Goal: Task Accomplishment & Management: Use online tool/utility

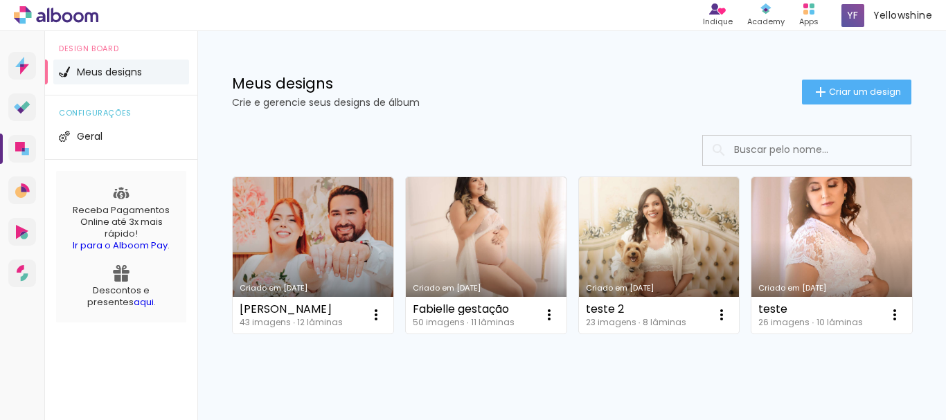
click at [834, 96] on span "Criar um design" at bounding box center [865, 91] width 72 height 9
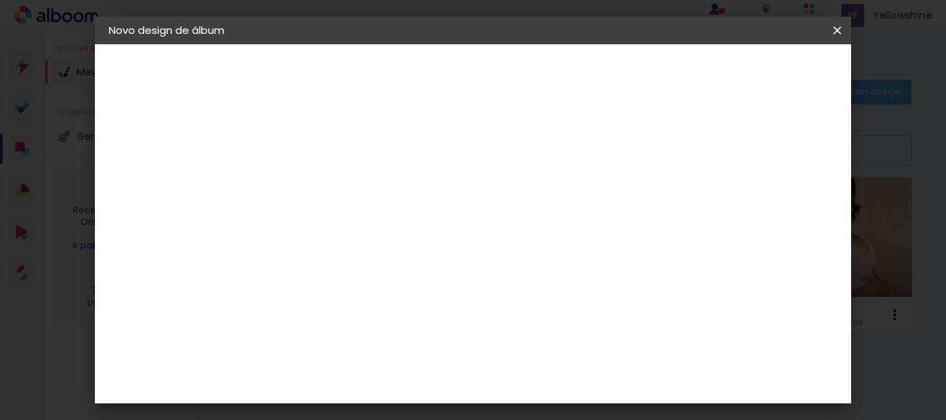
click at [335, 181] on input at bounding box center [335, 185] width 0 height 21
type input "[PERSON_NAME]"
click at [0, 0] on slot "Avançar" at bounding box center [0, 0] width 0 height 0
click at [398, 212] on input at bounding box center [371, 210] width 140 height 17
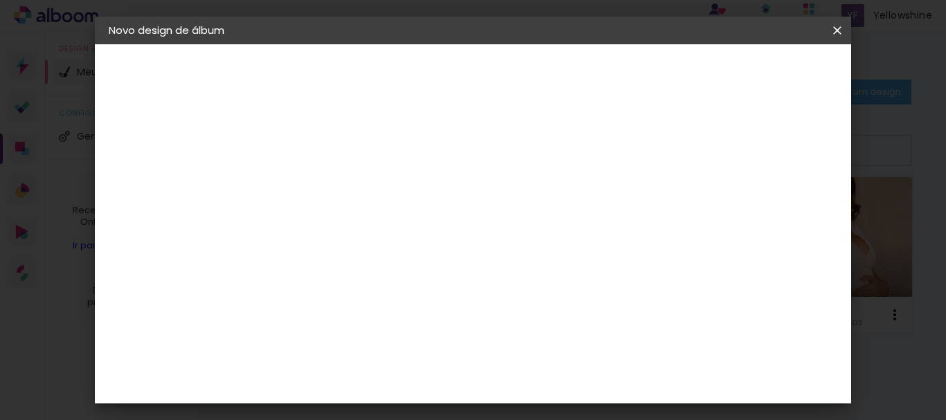
scroll to position [0, 0]
type input "digipix"
type paper-input "digipix"
click at [360, 315] on div "Digipix Pro" at bounding box center [343, 316] width 35 height 22
click at [0, 0] on slot "Tamanho Livre" at bounding box center [0, 0] width 0 height 0
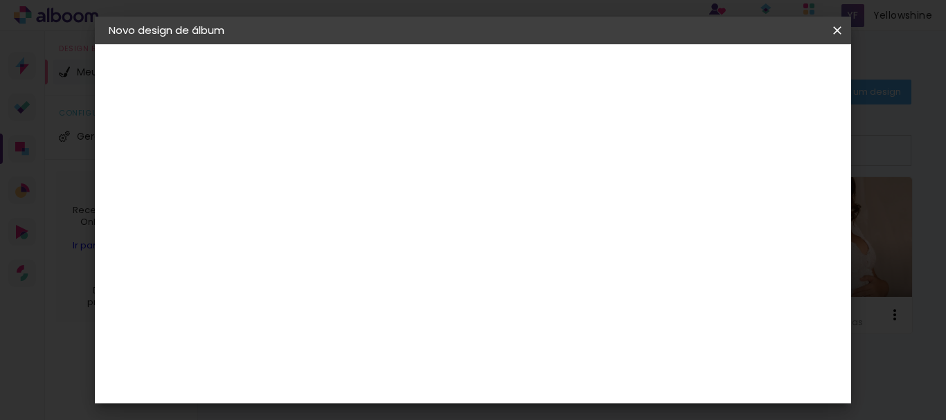
click at [550, 285] on div "Sugerir uma encadernadora" at bounding box center [507, 289] width 86 height 22
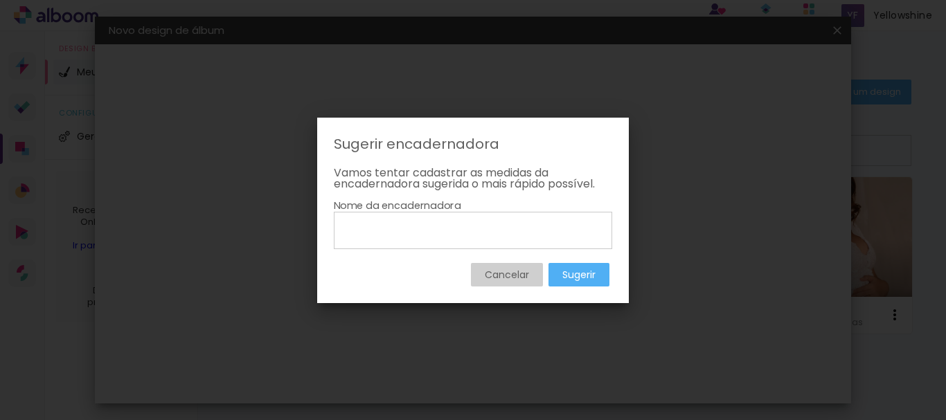
click at [0, 0] on slot "Cancelar" at bounding box center [0, 0] width 0 height 0
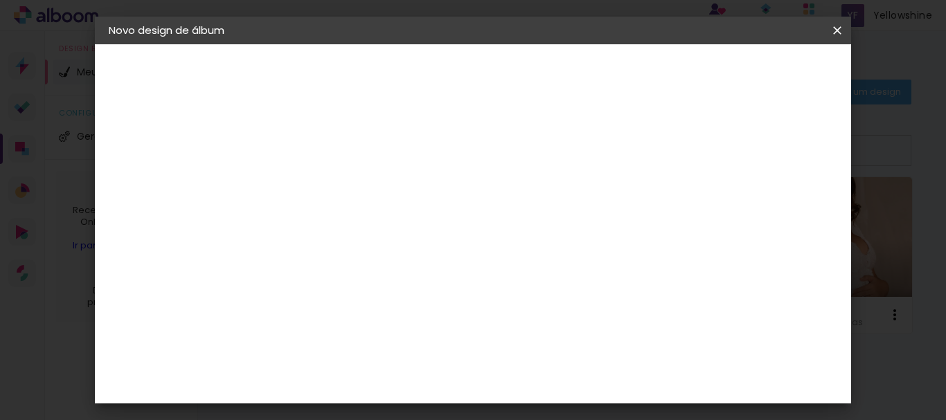
click at [360, 310] on div "Digipix Pro" at bounding box center [343, 316] width 35 height 22
click at [0, 0] on slot "Avançar" at bounding box center [0, 0] width 0 height 0
click at [389, 231] on input "text" at bounding box center [362, 241] width 54 height 21
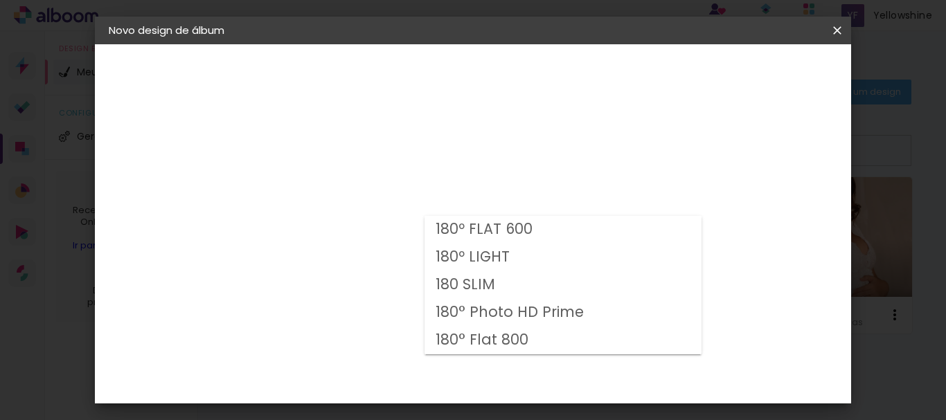
click at [0, 0] on slot "180º FLAT 600" at bounding box center [0, 0] width 0 height 0
type input "180º FLAT 600"
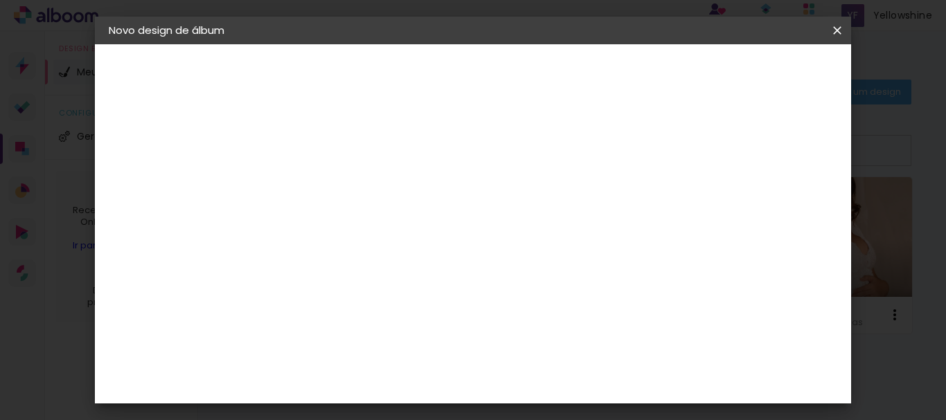
click at [505, 227] on input "180º FLAT 600" at bounding box center [420, 227] width 170 height 21
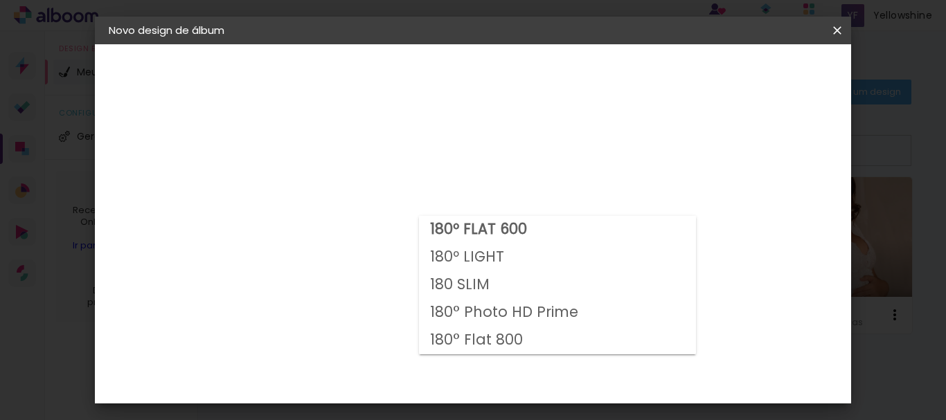
click at [582, 162] on div "Opções disponíveis 180º FLAT 600 180º LIGHT 180 SLIM 180° Photo HD Prime 180° F…" at bounding box center [428, 103] width 307 height 118
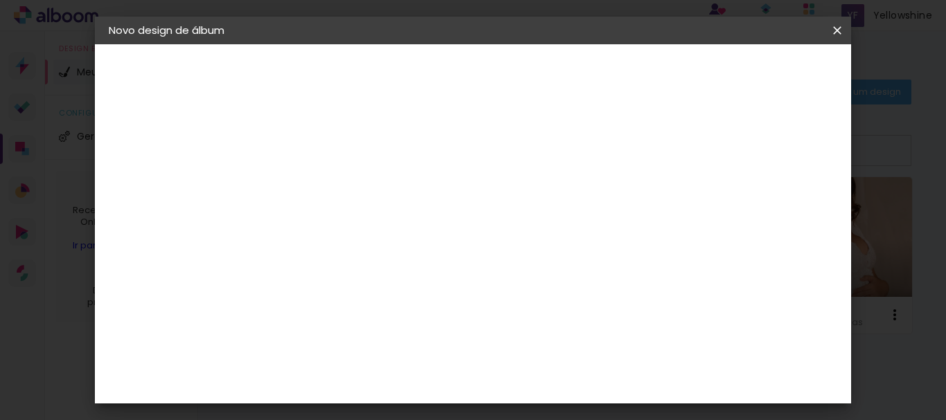
scroll to position [209, 0]
click at [429, 303] on span "21.0 × 21.0" at bounding box center [396, 321] width 64 height 37
click at [0, 0] on slot "Avançar" at bounding box center [0, 0] width 0 height 0
click at [541, 75] on span "Iniciar design" at bounding box center [525, 78] width 32 height 19
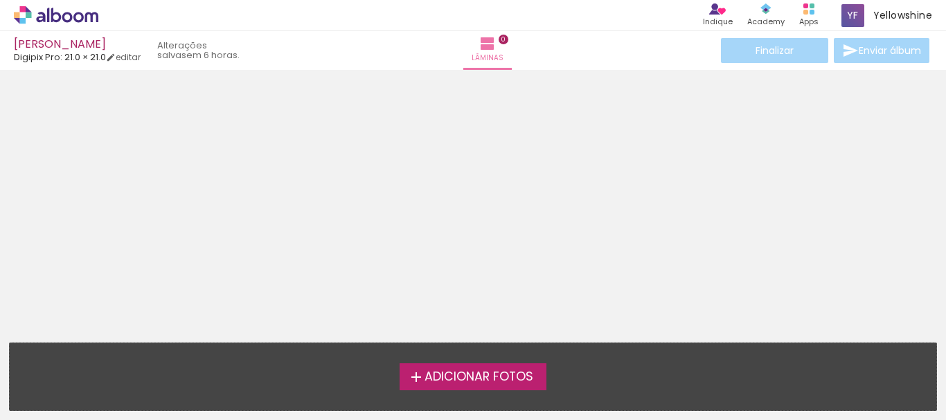
click at [480, 372] on span "Adicionar Fotos" at bounding box center [479, 377] width 109 height 12
click at [0, 0] on input "file" at bounding box center [0, 0] width 0 height 0
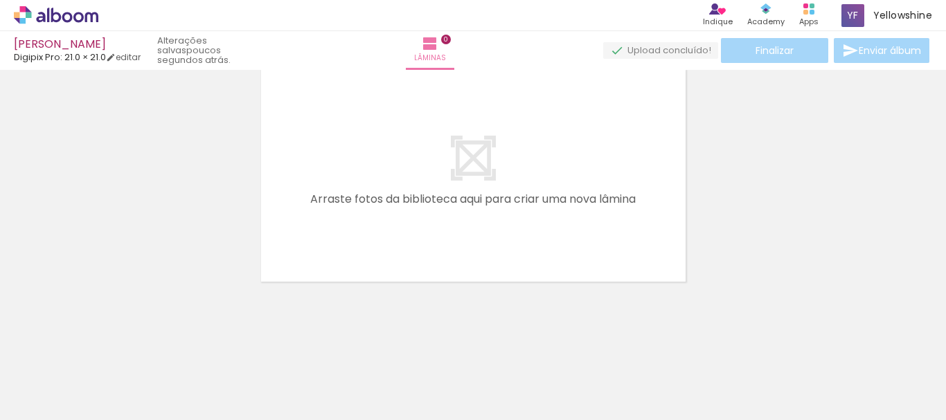
scroll to position [0, 878]
click at [812, 376] on div at bounding box center [812, 373] width 46 height 69
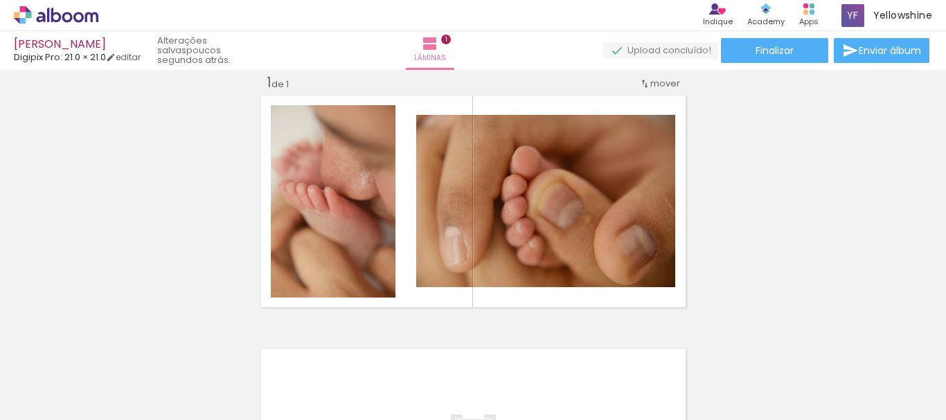
scroll to position [0, 491]
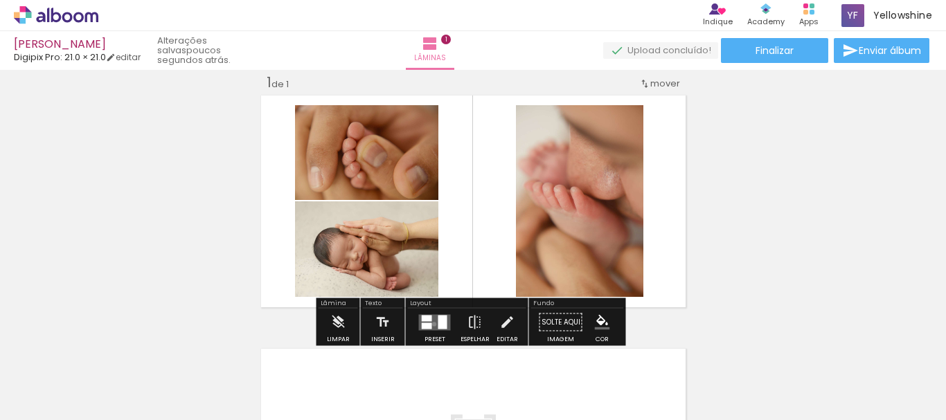
click at [0, 0] on div "Confirmar Cancelar" at bounding box center [0, 0] width 0 height 0
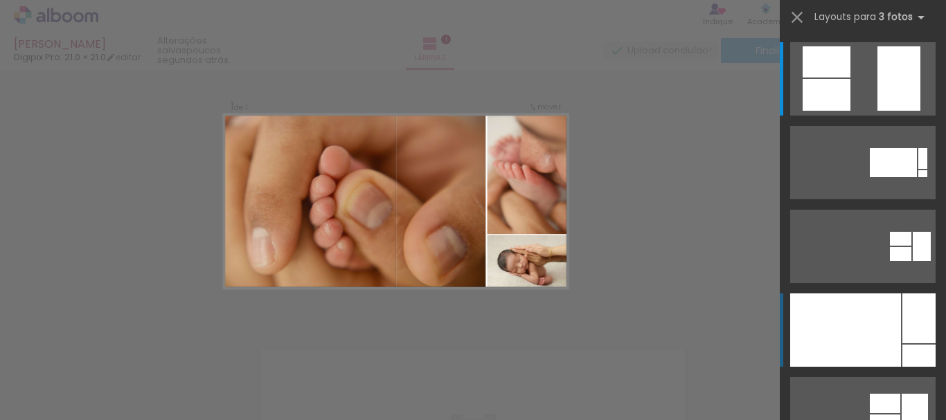
click at [871, 324] on div at bounding box center [845, 330] width 111 height 73
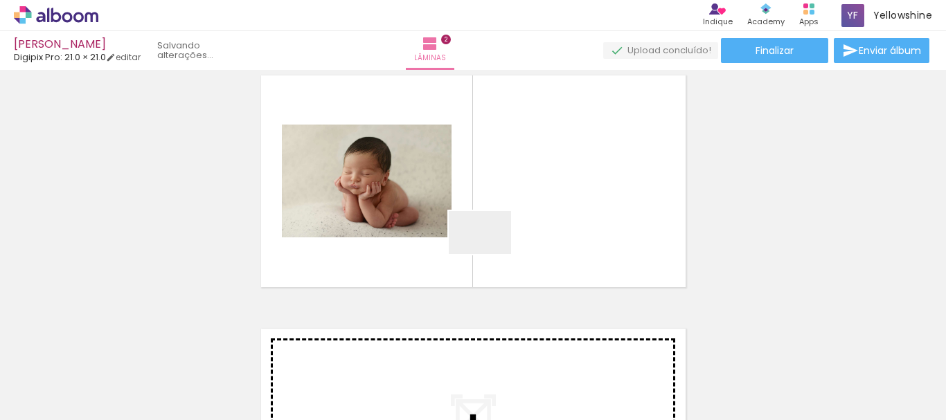
scroll to position [272, 0]
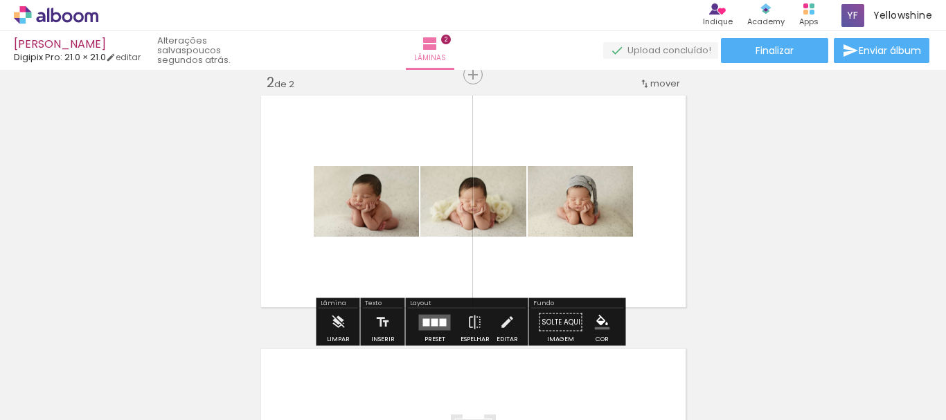
click at [0, 0] on div "Confirmar Cancelar" at bounding box center [0, 0] width 0 height 0
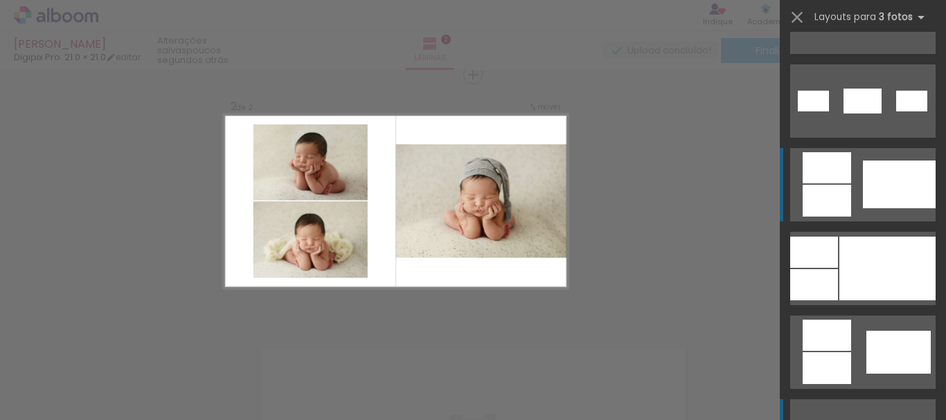
scroll to position [901, 0]
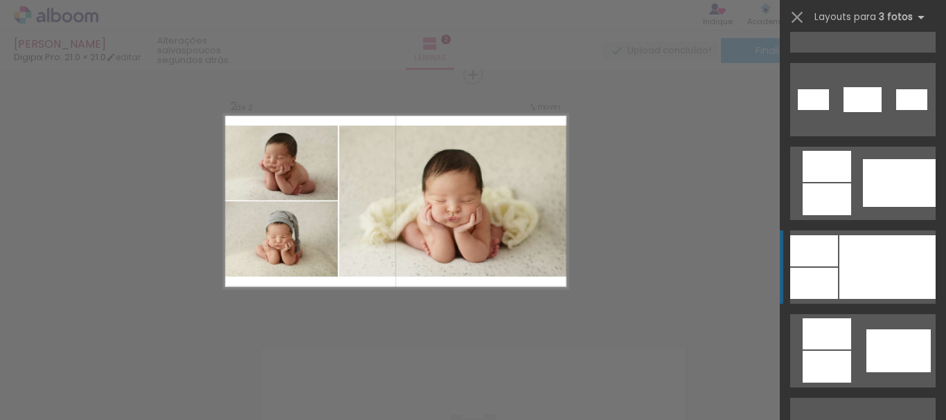
click at [866, 269] on div at bounding box center [888, 268] width 96 height 64
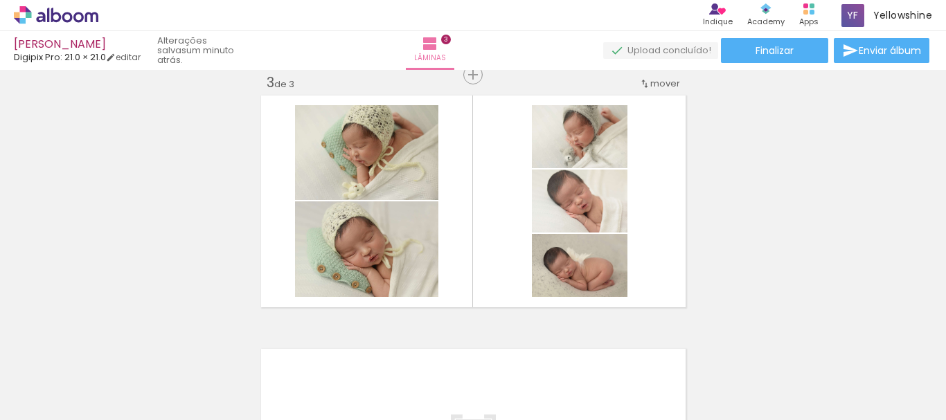
scroll to position [0, 103]
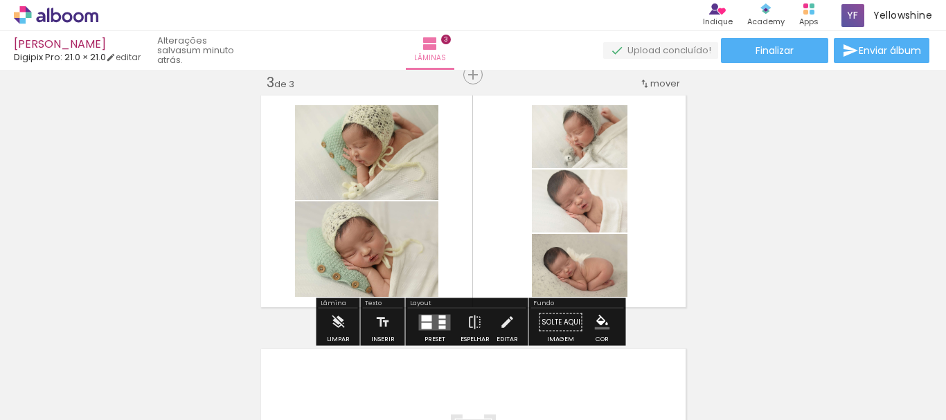
click at [567, 281] on div at bounding box center [580, 265] width 96 height 64
click at [622, 281] on quentale-layouter at bounding box center [474, 201] width 432 height 219
click at [608, 276] on div at bounding box center [580, 265] width 96 height 64
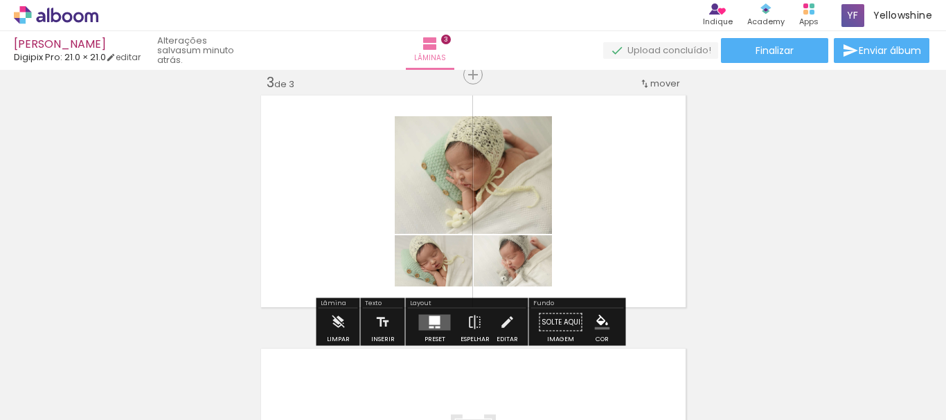
click at [0, 0] on div "Confirmar Cancelar" at bounding box center [0, 0] width 0 height 0
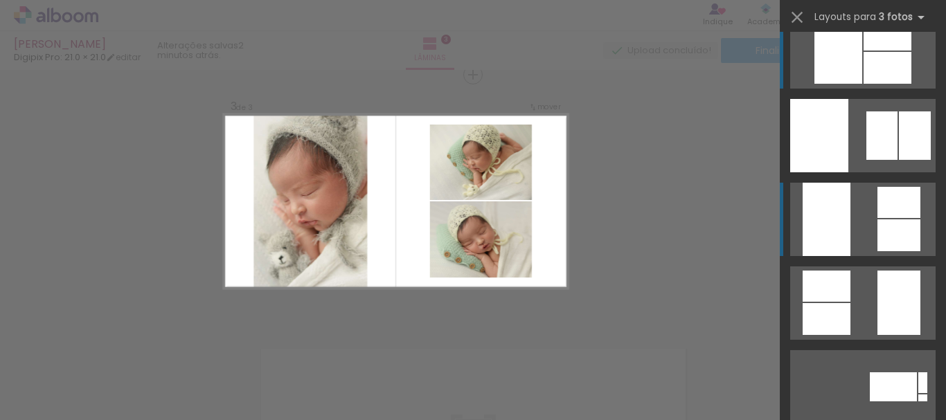
scroll to position [5139, 0]
click at [837, 227] on div at bounding box center [827, 220] width 48 height 73
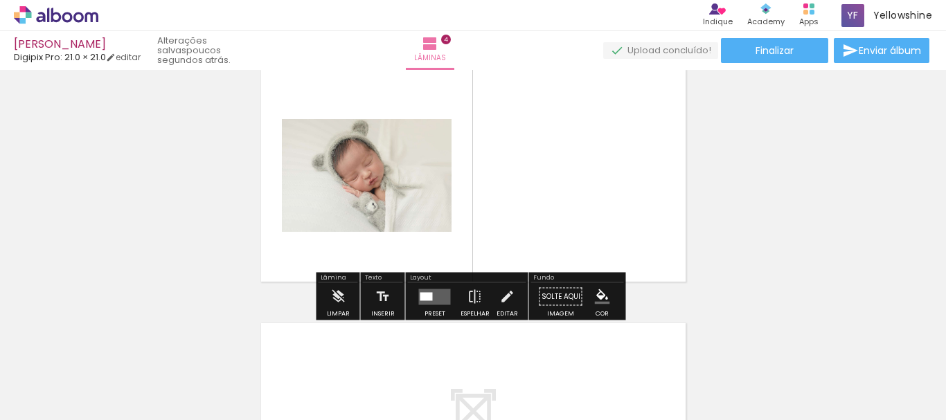
scroll to position [779, 0]
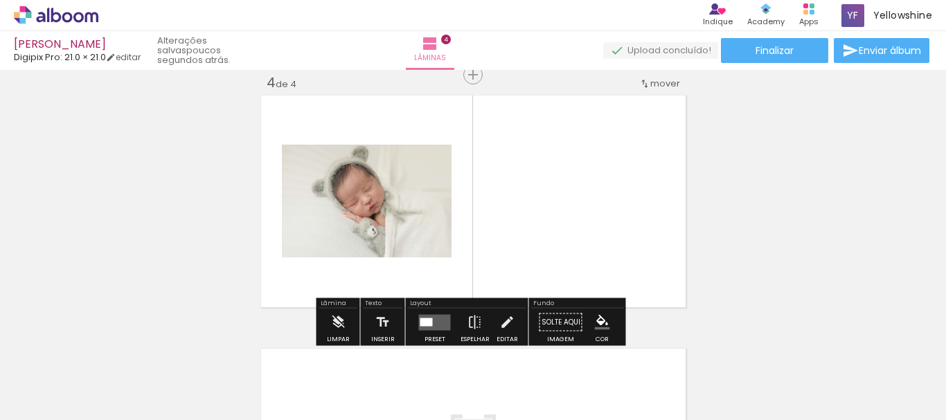
click at [0, 0] on div "Confirmar Cancelar" at bounding box center [0, 0] width 0 height 0
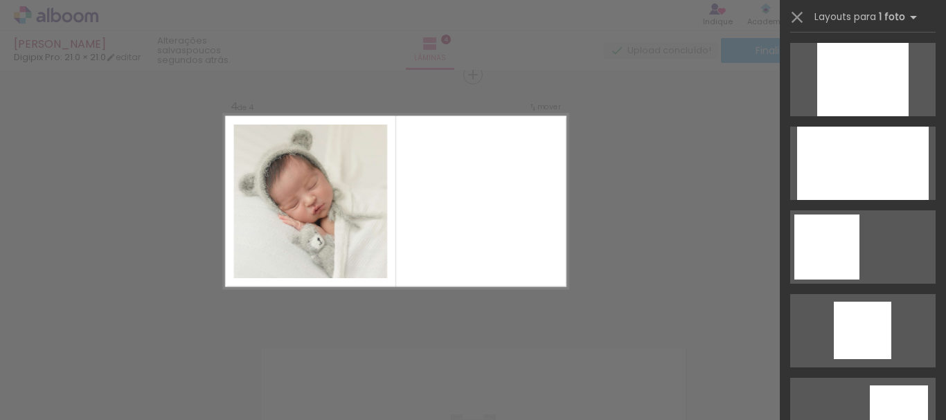
scroll to position [843, 0]
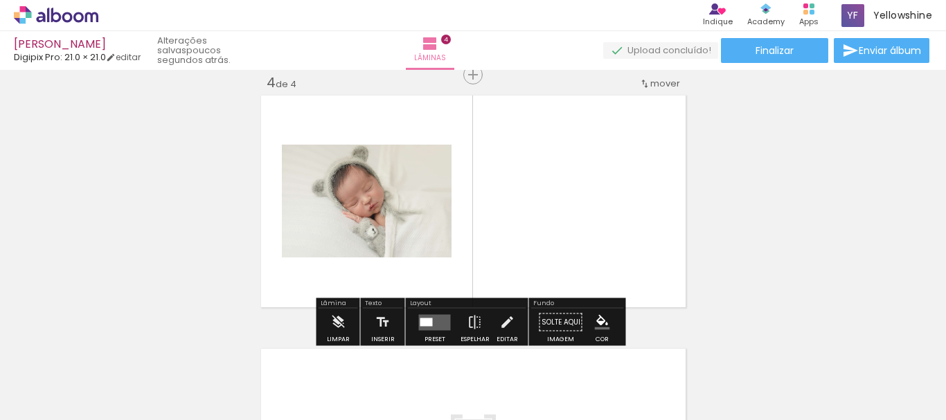
click at [0, 0] on div "Confirmar Cancelar" at bounding box center [0, 0] width 0 height 0
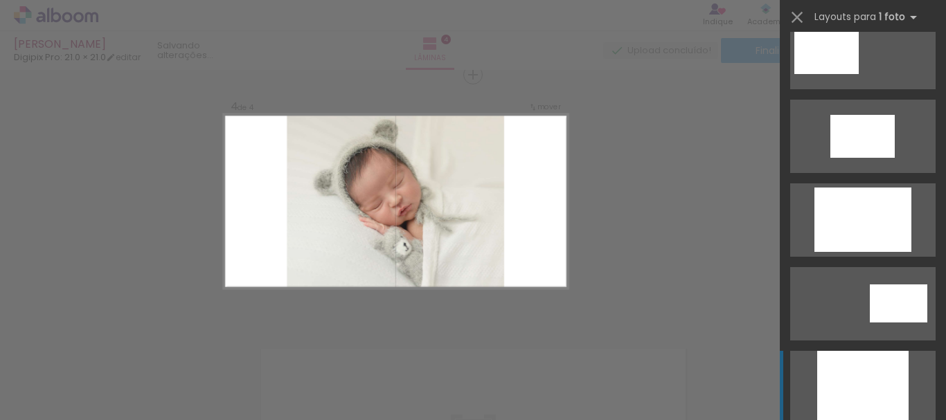
scroll to position [760, 0]
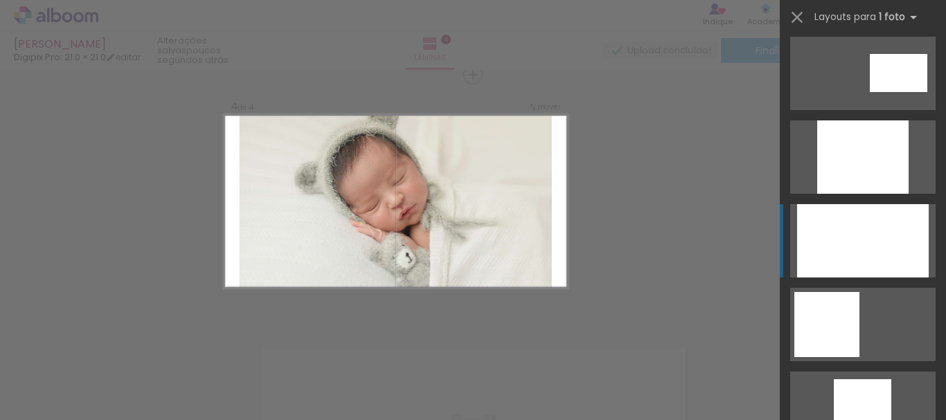
click at [862, 240] on div at bounding box center [863, 240] width 132 height 73
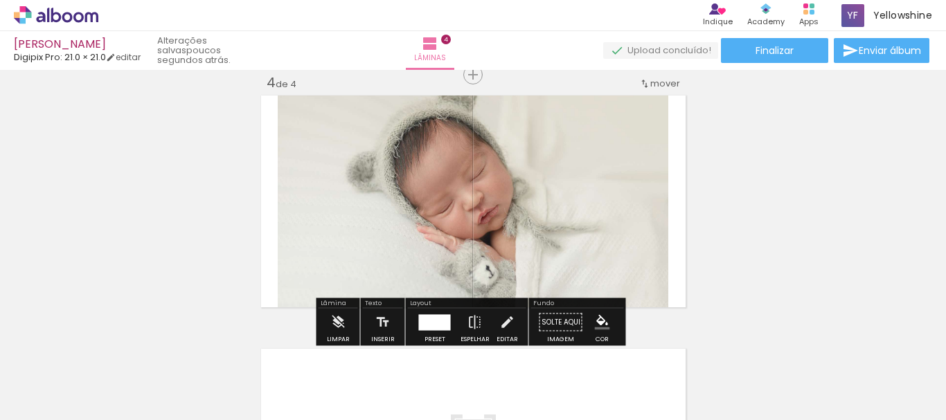
click at [598, 202] on div at bounding box center [473, 202] width 391 height 272
click at [0, 0] on div at bounding box center [0, 0] width 0 height 0
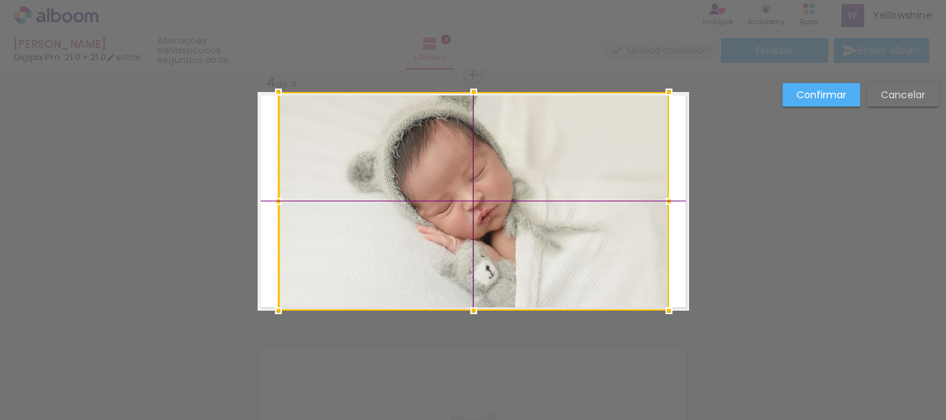
click at [584, 220] on div at bounding box center [473, 201] width 391 height 219
click at [486, 202] on div at bounding box center [473, 201] width 391 height 219
click at [484, 203] on div at bounding box center [473, 201] width 391 height 219
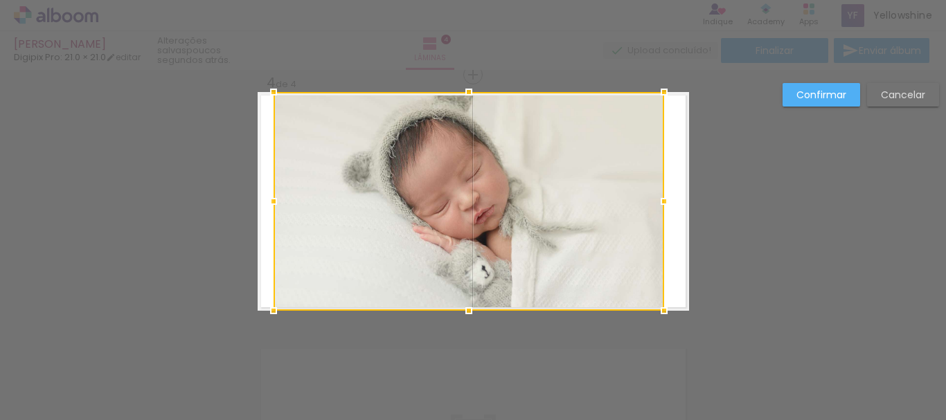
click at [668, 193] on quentale-layouter at bounding box center [474, 201] width 432 height 219
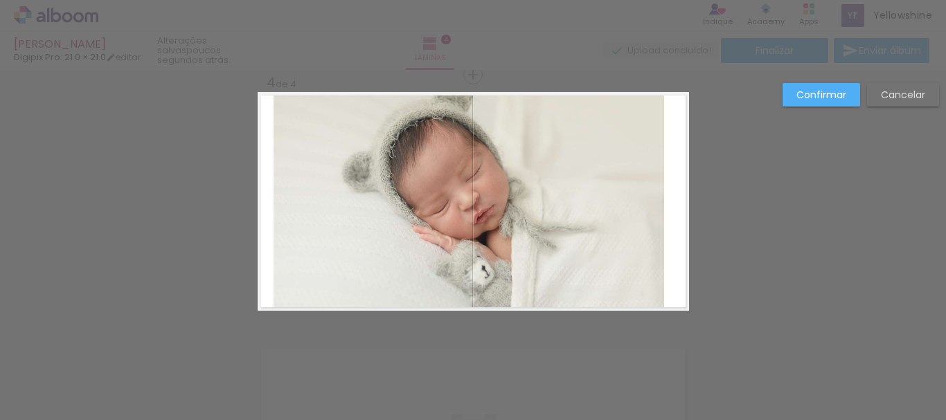
click at [553, 197] on div at bounding box center [469, 201] width 391 height 219
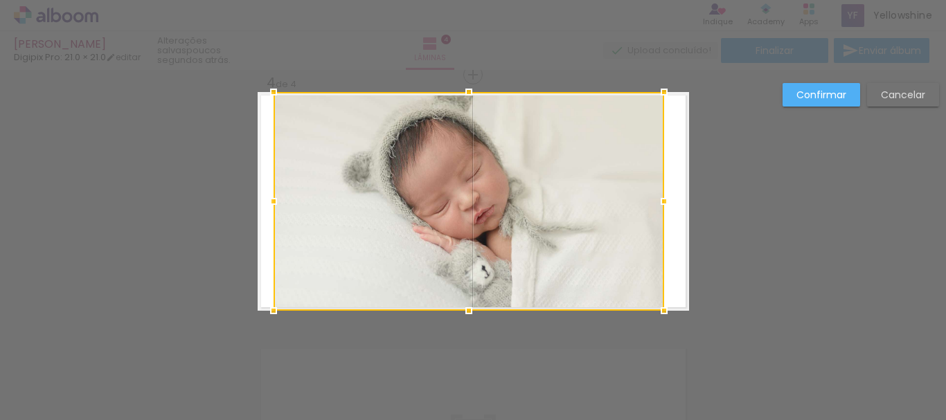
click at [550, 197] on div at bounding box center [469, 201] width 391 height 219
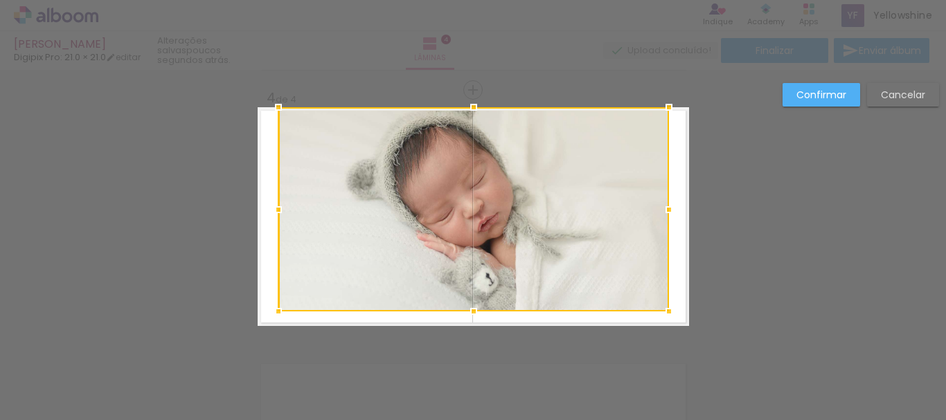
scroll to position [763, 0]
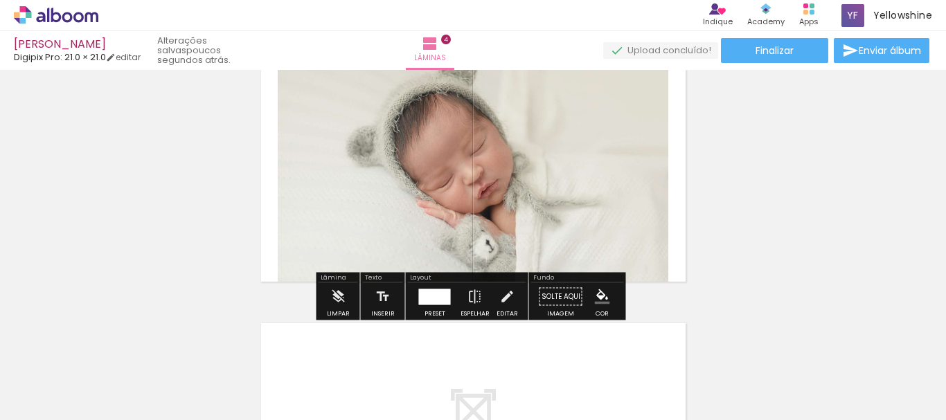
scroll to position [797, 0]
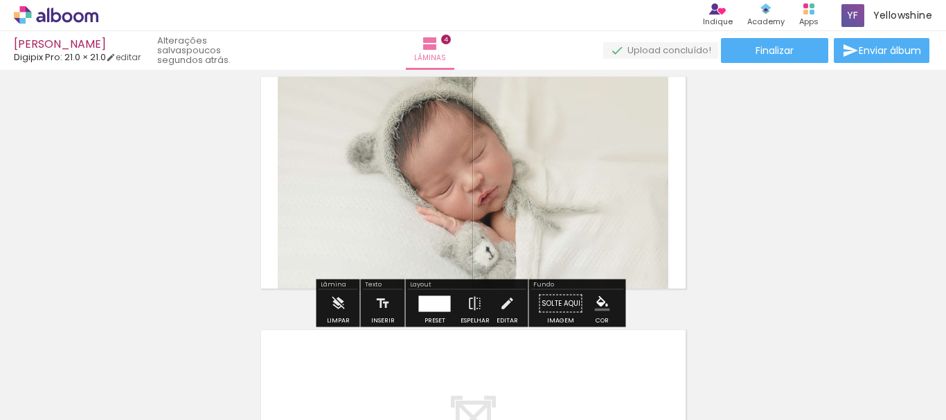
click at [620, 205] on div at bounding box center [473, 183] width 391 height 272
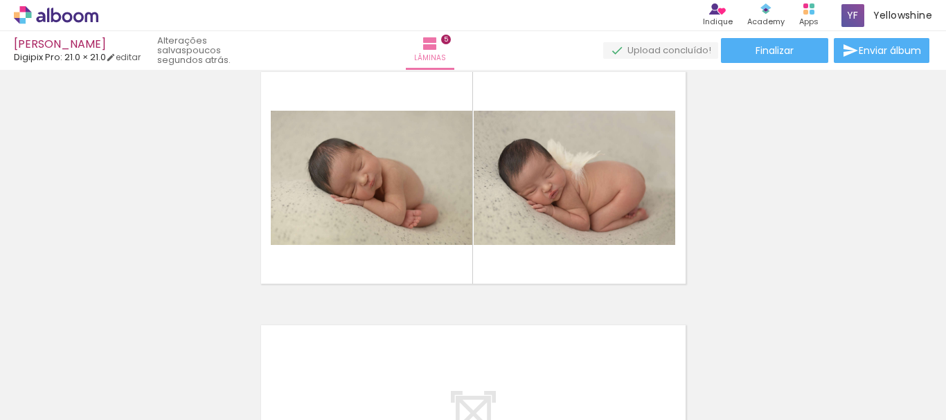
scroll to position [1054, 0]
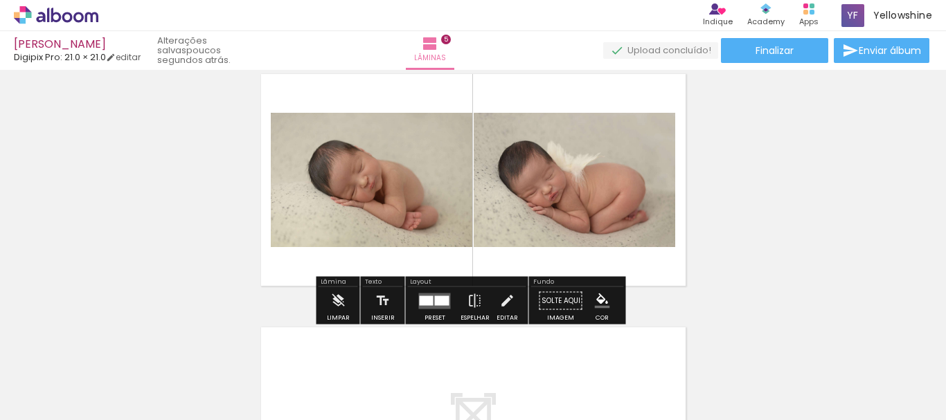
click at [0, 0] on div "Confirmar Cancelar" at bounding box center [0, 0] width 0 height 0
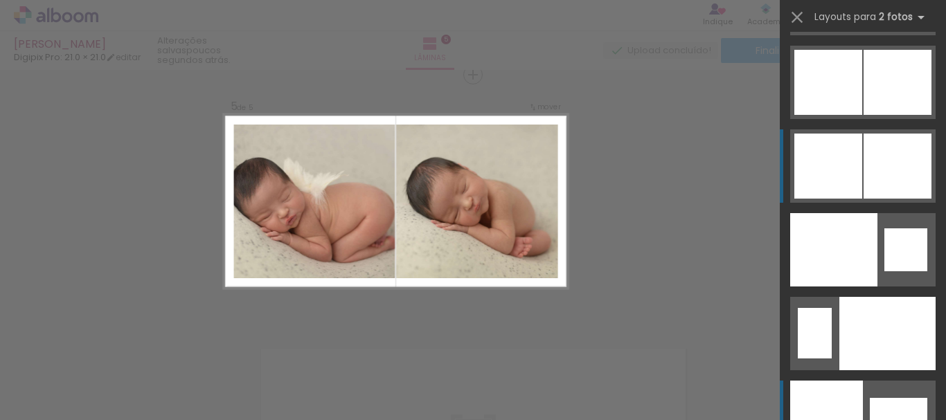
scroll to position [7132, 0]
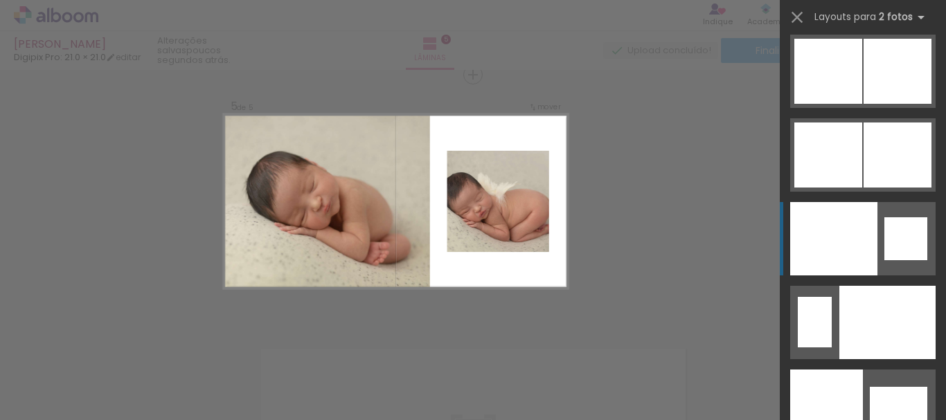
click at [862, 249] on div at bounding box center [833, 238] width 87 height 73
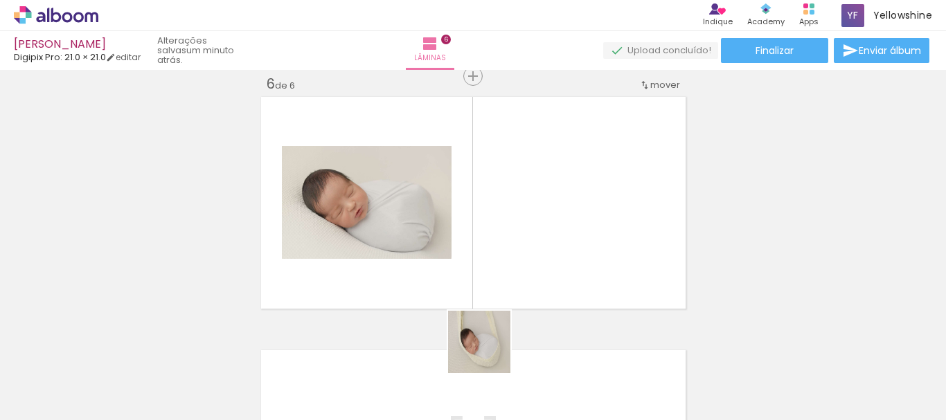
scroll to position [1286, 0]
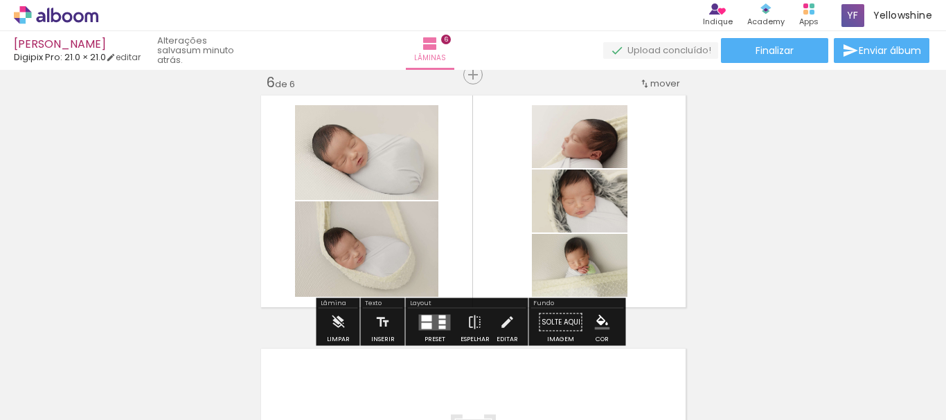
click at [607, 272] on div at bounding box center [580, 265] width 96 height 64
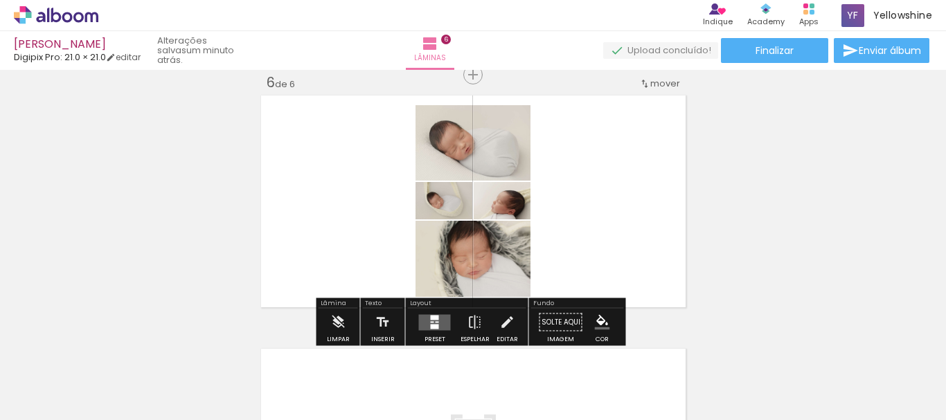
click at [0, 0] on div "Confirmar Cancelar" at bounding box center [0, 0] width 0 height 0
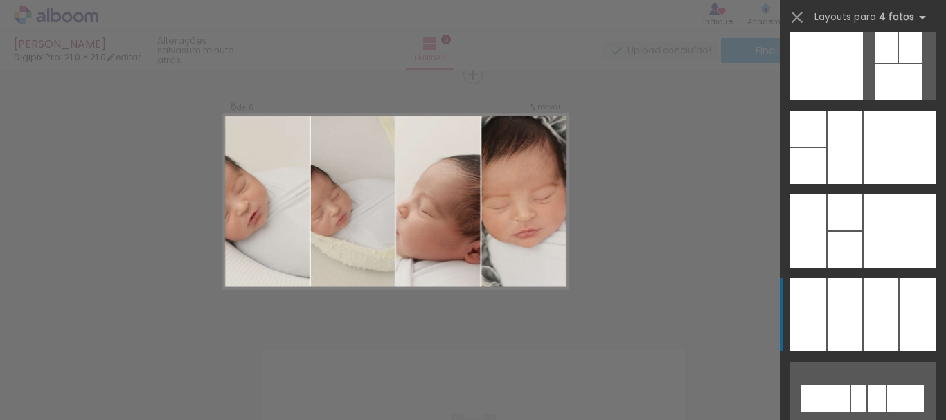
scroll to position [17703, 0]
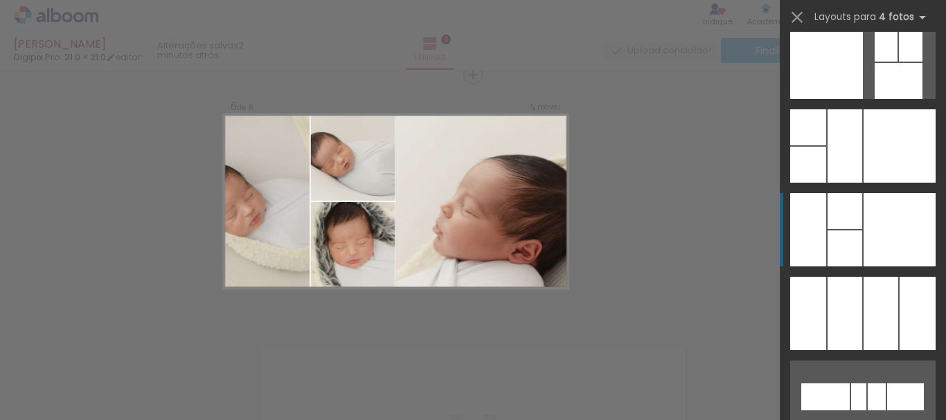
click at [879, 226] on div at bounding box center [900, 229] width 72 height 73
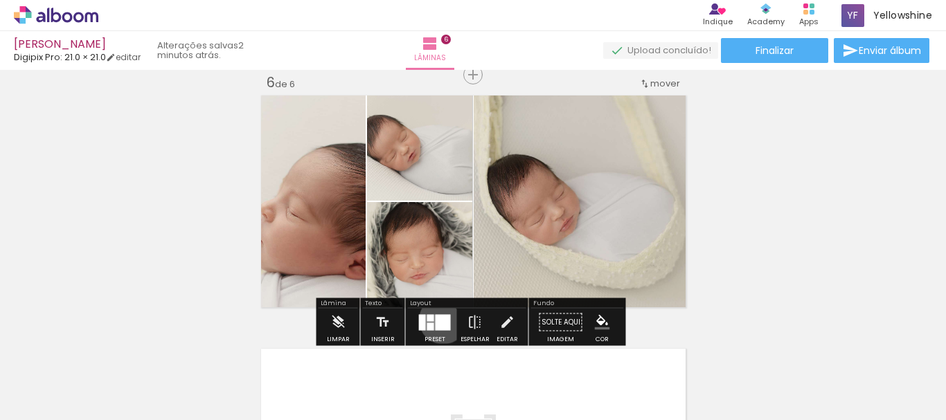
click at [0, 0] on div "Confirmar Cancelar" at bounding box center [0, 0] width 0 height 0
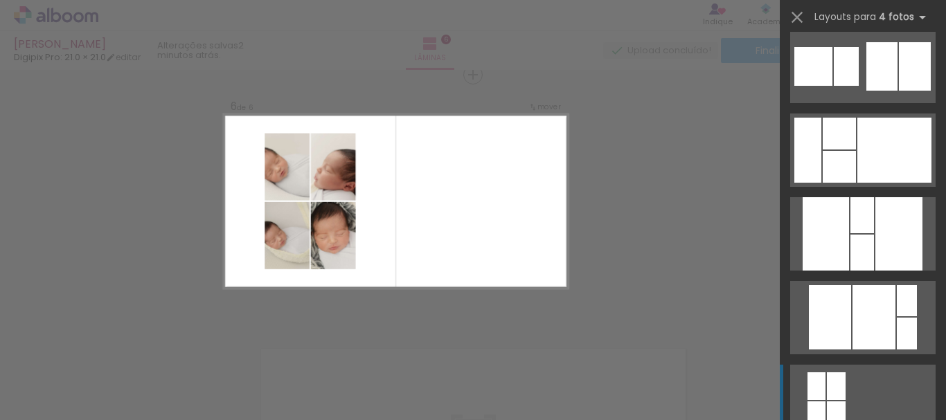
scroll to position [25063, 0]
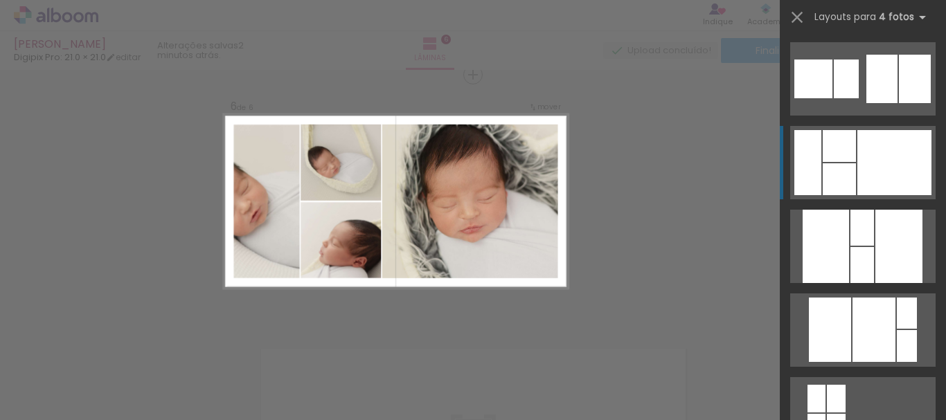
click at [873, 166] on div at bounding box center [895, 162] width 74 height 65
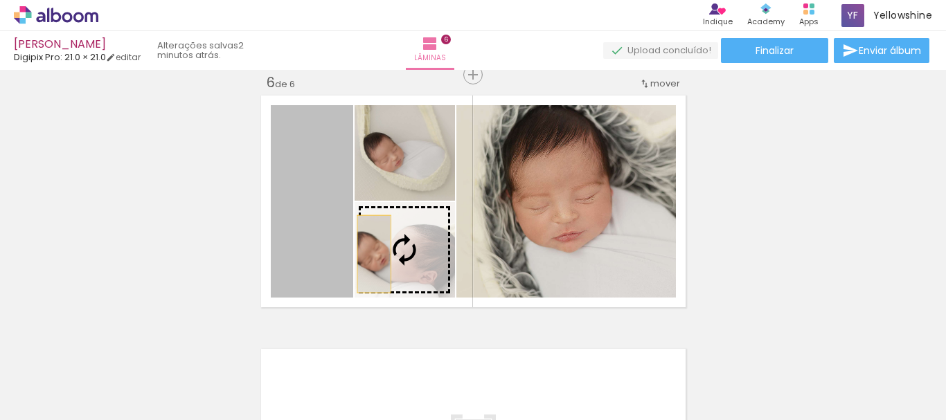
scroll to position [0, 812]
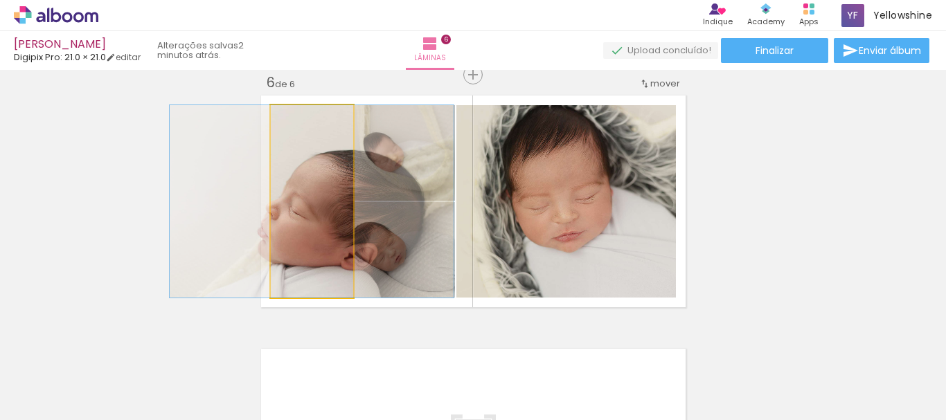
click at [305, 239] on div at bounding box center [312, 201] width 284 height 193
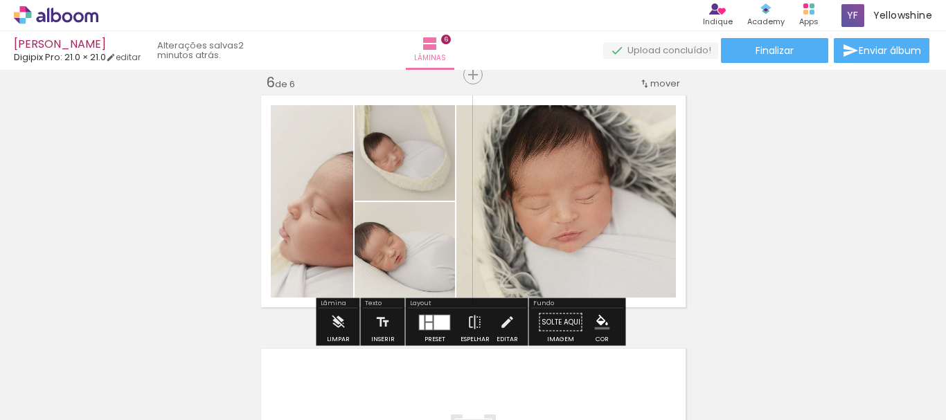
click at [0, 0] on div "Confirmar Cancelar" at bounding box center [0, 0] width 0 height 0
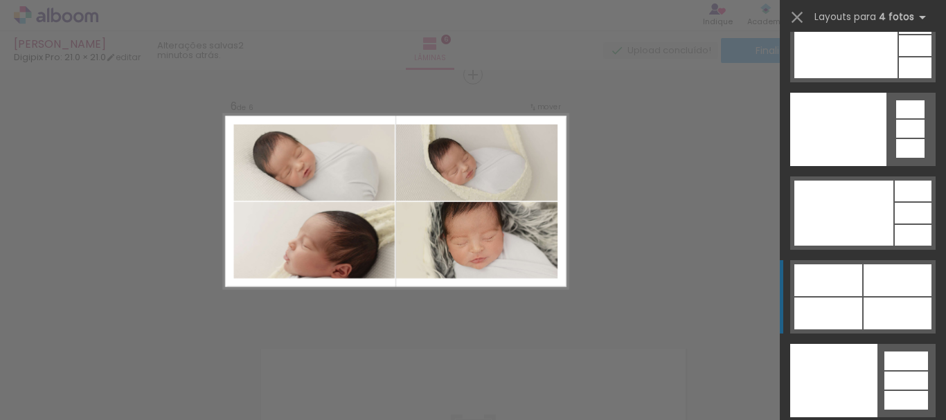
scroll to position [30788, 0]
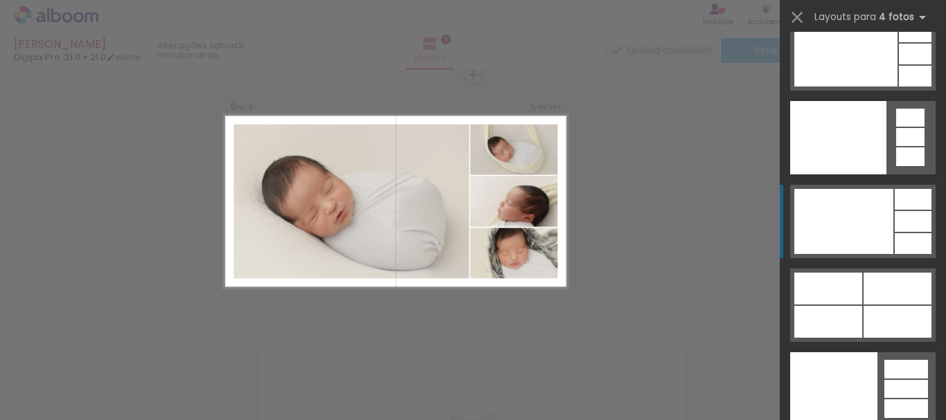
click at [871, 227] on div at bounding box center [844, 221] width 99 height 65
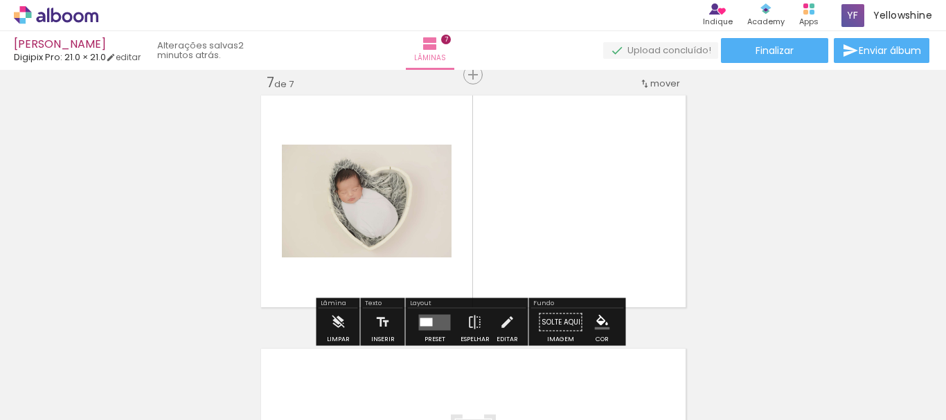
scroll to position [1539, 0]
click at [0, 0] on div "Confirmar Cancelar" at bounding box center [0, 0] width 0 height 0
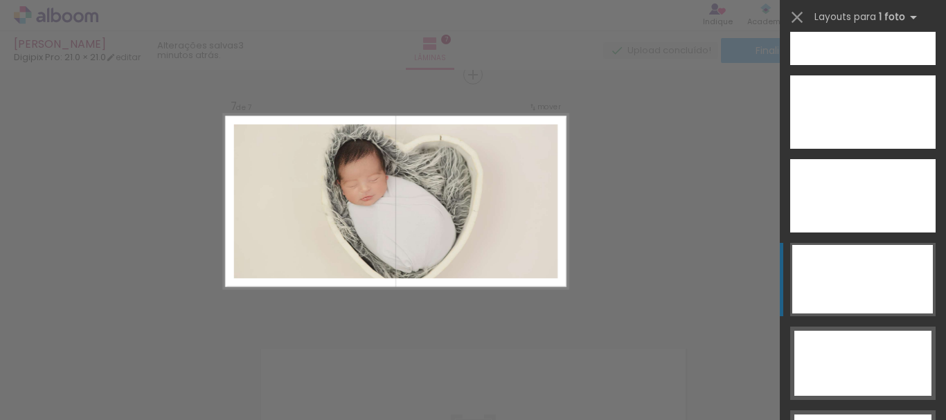
scroll to position [4159, 0]
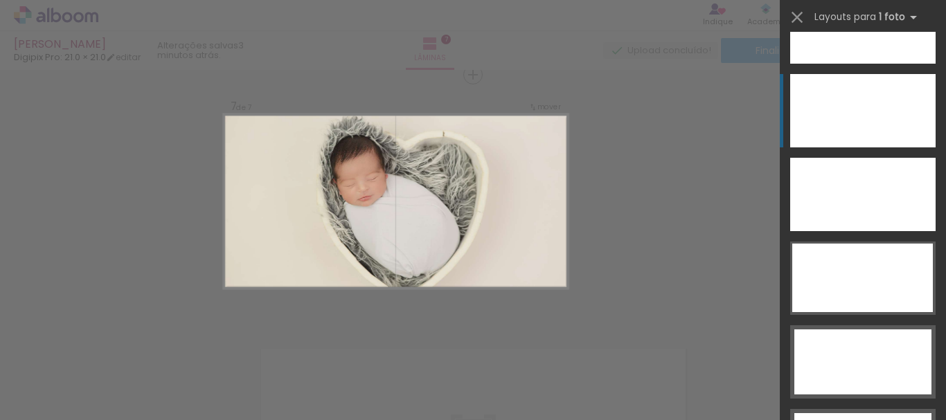
click at [840, 123] on div at bounding box center [862, 110] width 145 height 73
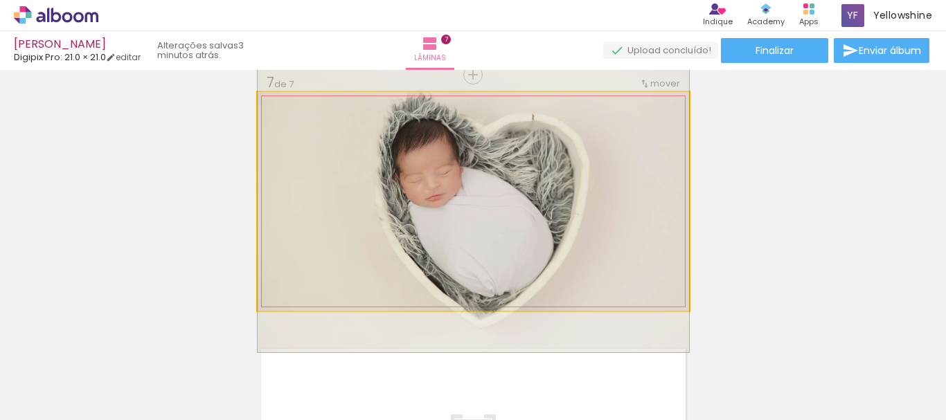
click at [610, 219] on div at bounding box center [474, 202] width 432 height 302
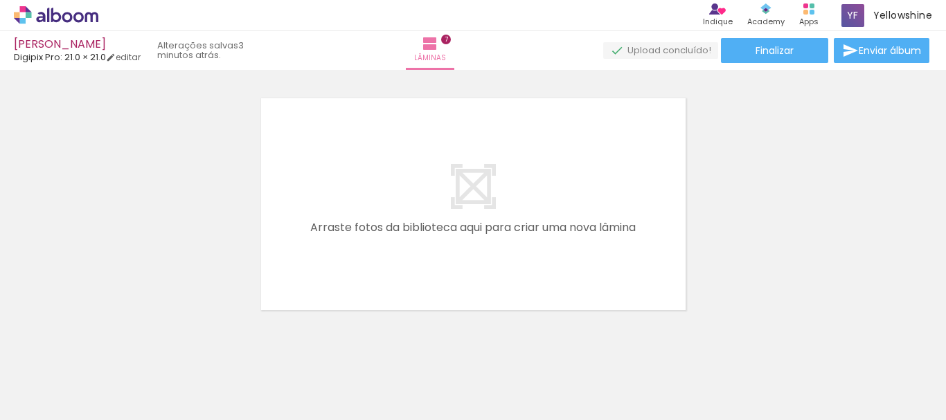
scroll to position [0, 878]
click at [752, 376] on div at bounding box center [734, 374] width 69 height 46
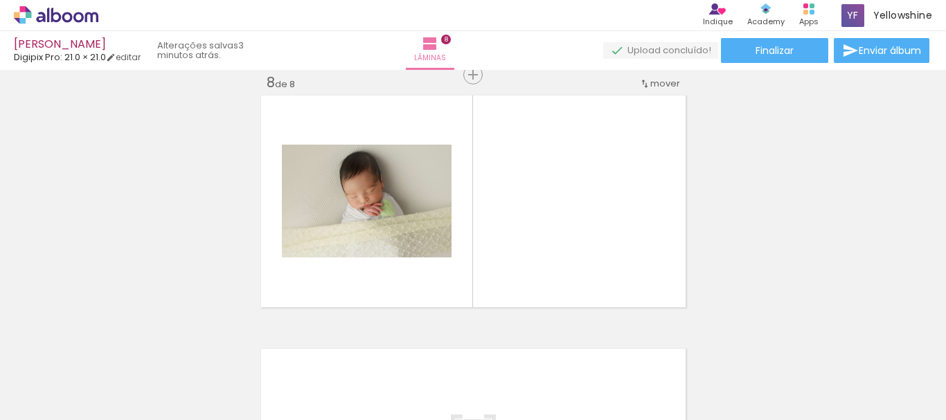
scroll to position [0, 700]
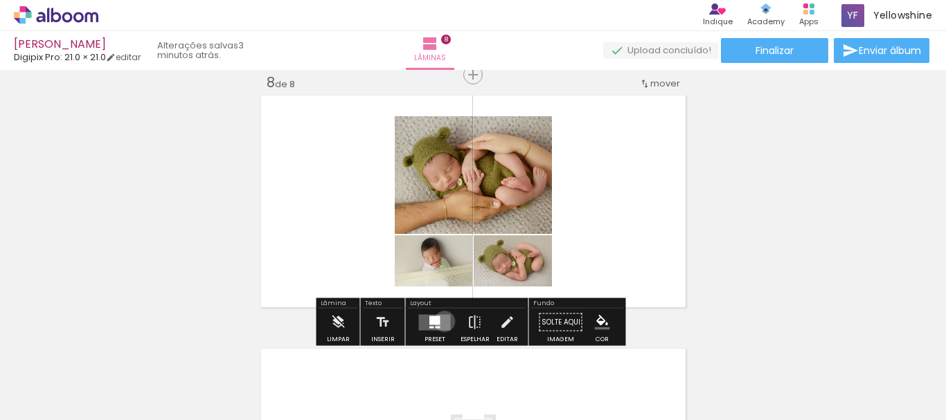
click at [0, 0] on div "Confirmar Cancelar" at bounding box center [0, 0] width 0 height 0
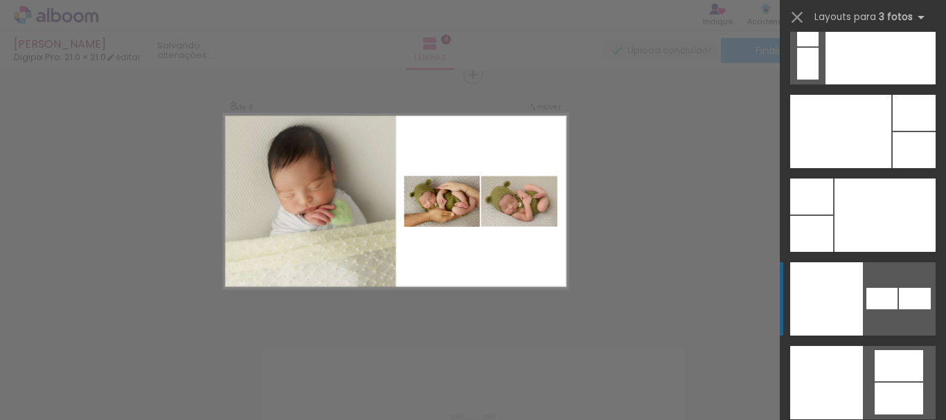
scroll to position [17050, 0]
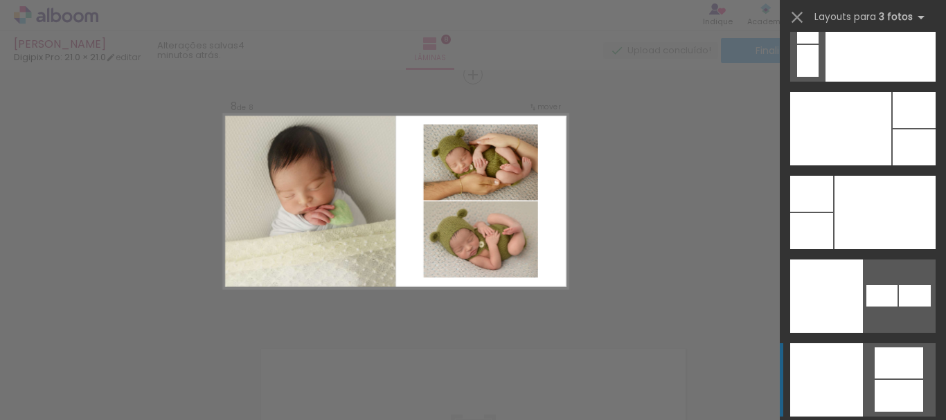
click at [867, 384] on quentale-layouter at bounding box center [862, 380] width 145 height 73
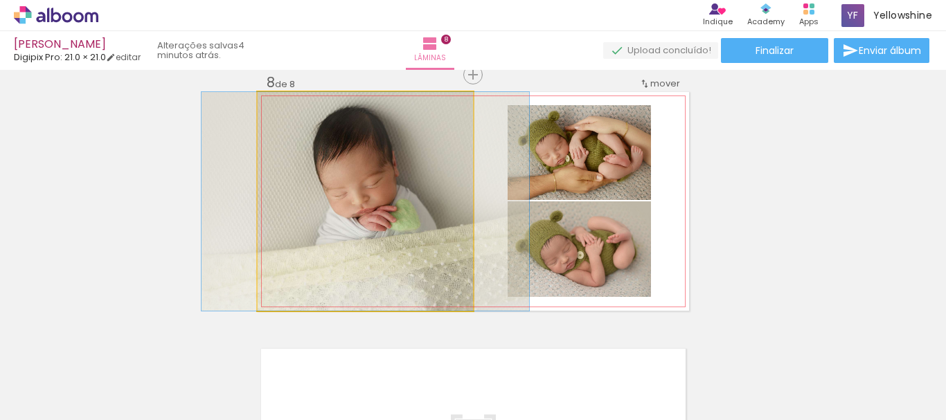
click at [396, 230] on div at bounding box center [366, 201] width 328 height 219
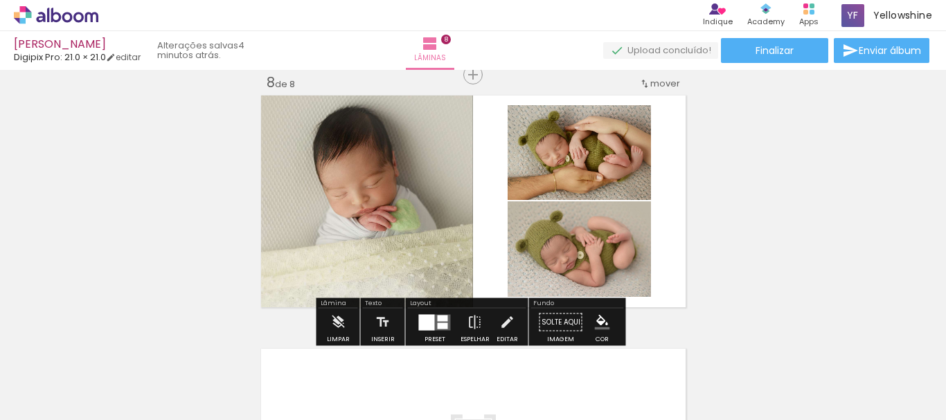
click at [405, 233] on div at bounding box center [366, 201] width 328 height 219
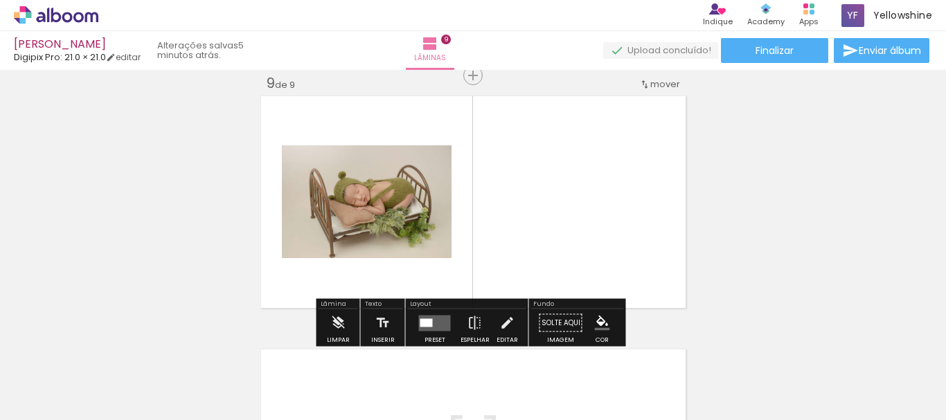
scroll to position [2046, 0]
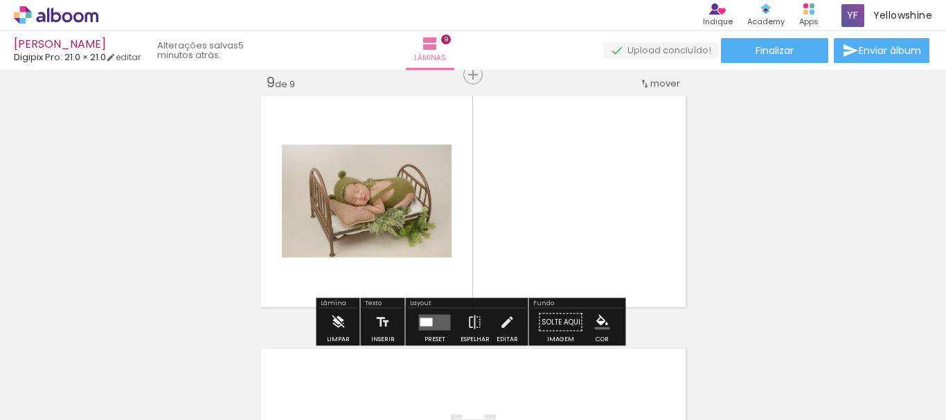
click at [0, 0] on div "Confirmar Cancelar" at bounding box center [0, 0] width 0 height 0
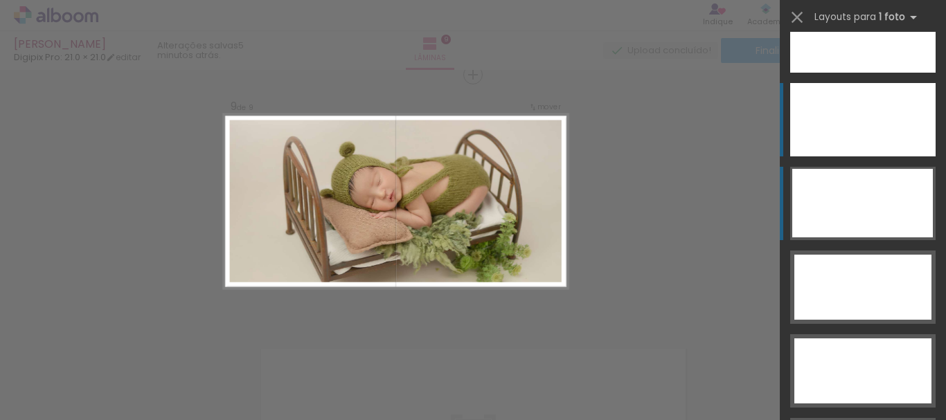
scroll to position [4130, 0]
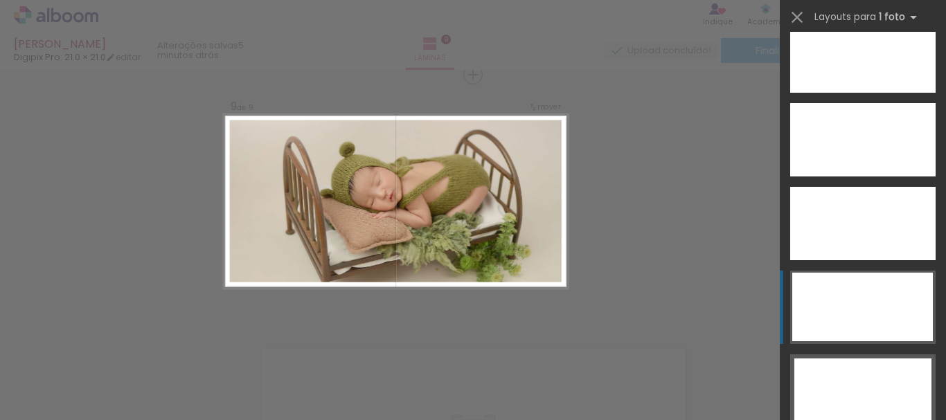
click at [844, 315] on div at bounding box center [862, 307] width 141 height 69
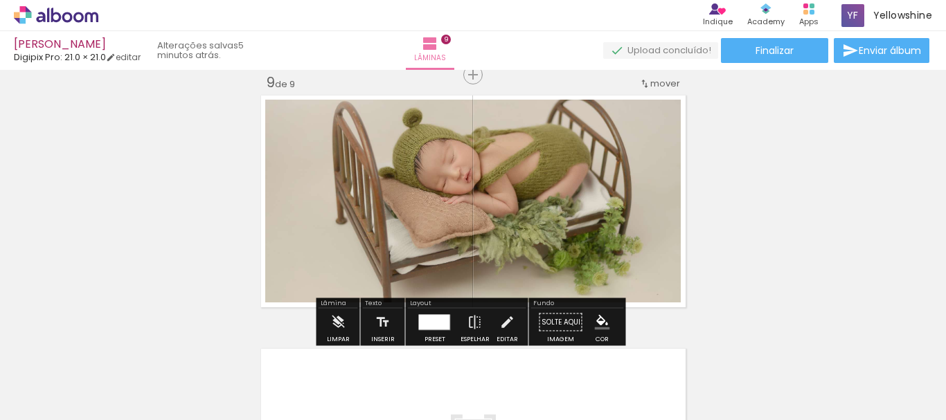
click at [0, 0] on div "Confirmar Cancelar" at bounding box center [0, 0] width 0 height 0
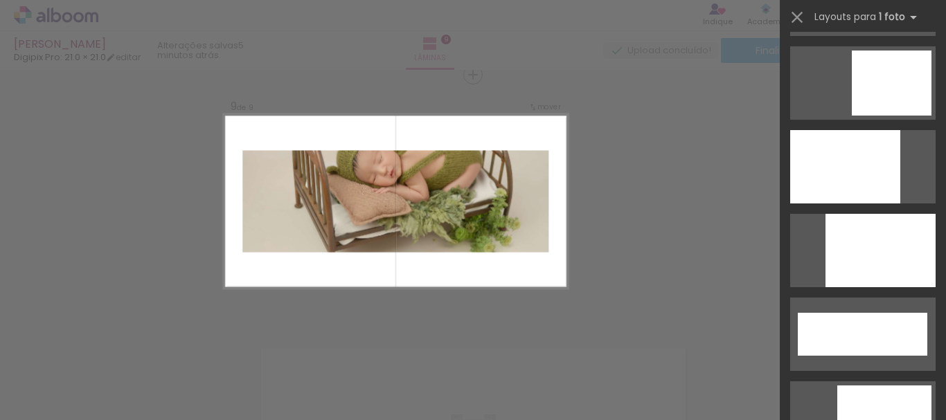
scroll to position [3599, 0]
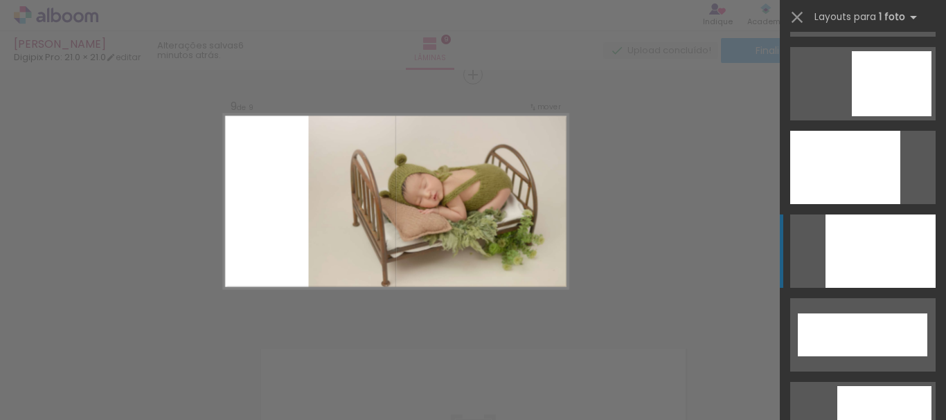
click at [853, 256] on div at bounding box center [881, 251] width 110 height 73
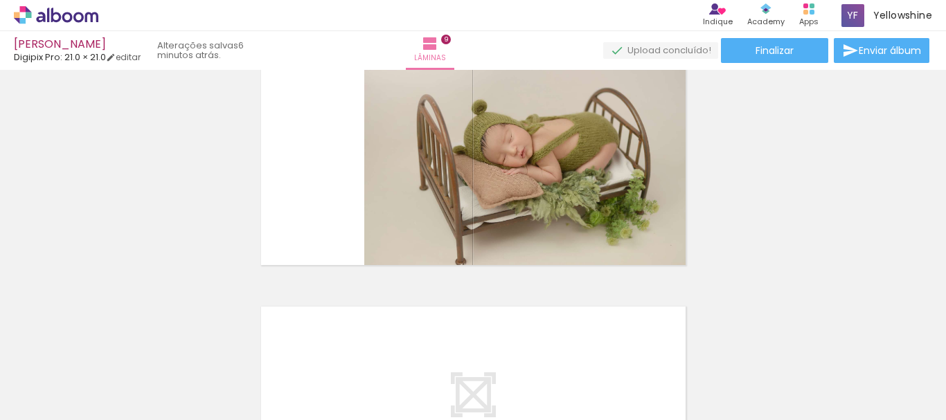
scroll to position [2068, 0]
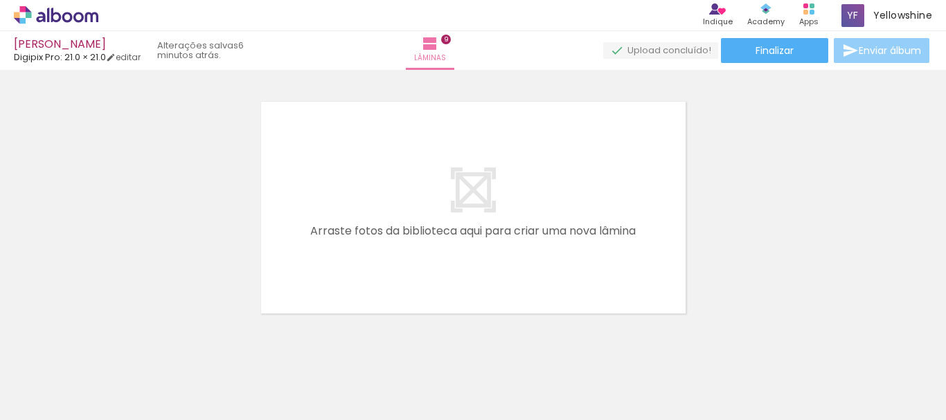
scroll to position [2326, 0]
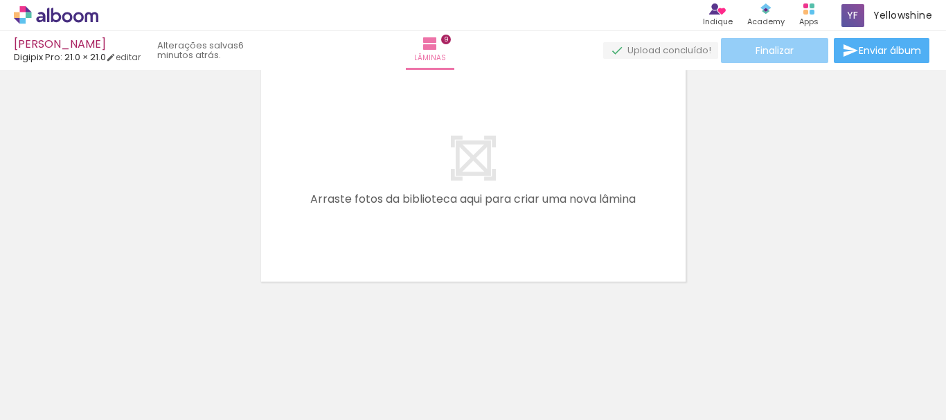
click at [783, 53] on span "Finalizar" at bounding box center [775, 51] width 38 height 10
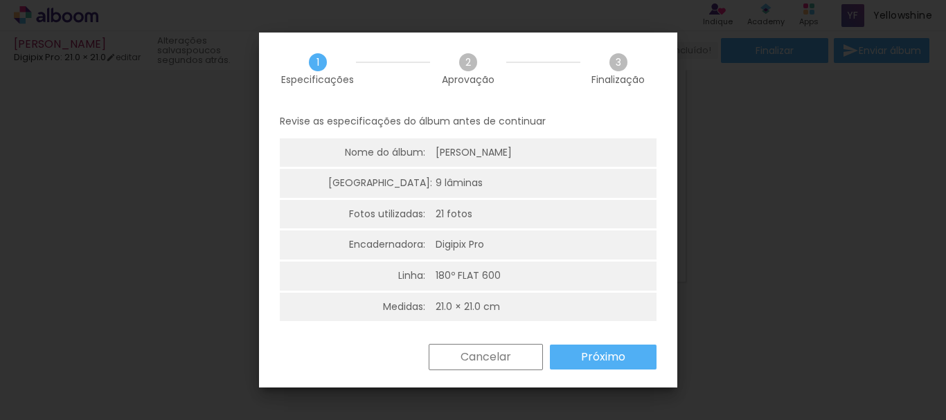
click at [0, 0] on slot "Próximo" at bounding box center [0, 0] width 0 height 0
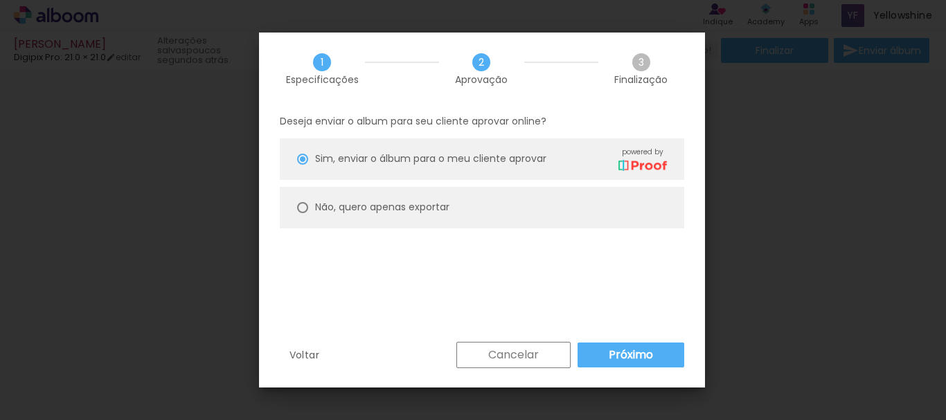
type paper-radio-button "on"
click at [294, 206] on paper-radio-button "Não, quero apenas exportar" at bounding box center [482, 208] width 405 height 42
click at [0, 0] on slot "Próximo" at bounding box center [0, 0] width 0 height 0
type input "Alta, 300 DPI"
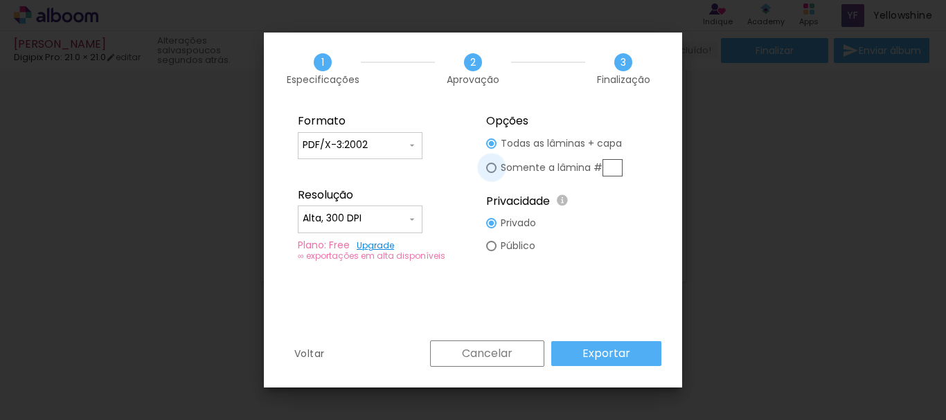
type paper-radio-button "on"
click at [490, 169] on div at bounding box center [491, 168] width 10 height 10
type paper-radio-button "on"
click at [485, 145] on fieldset "Opções Todas as lâminas + capa Somente a lâmina # Privacidade Todo o conteúdo o…" at bounding box center [568, 188] width 186 height 166
type paper-radio-button "on"
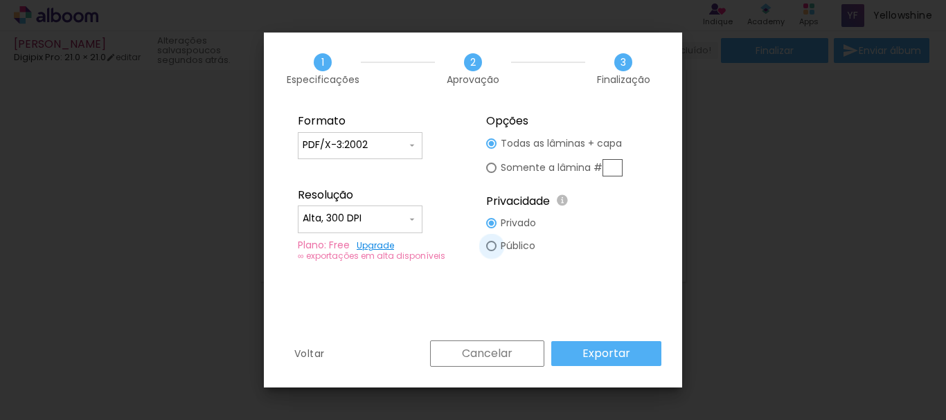
click at [486, 247] on div at bounding box center [491, 246] width 10 height 10
click at [494, 171] on div at bounding box center [491, 168] width 10 height 10
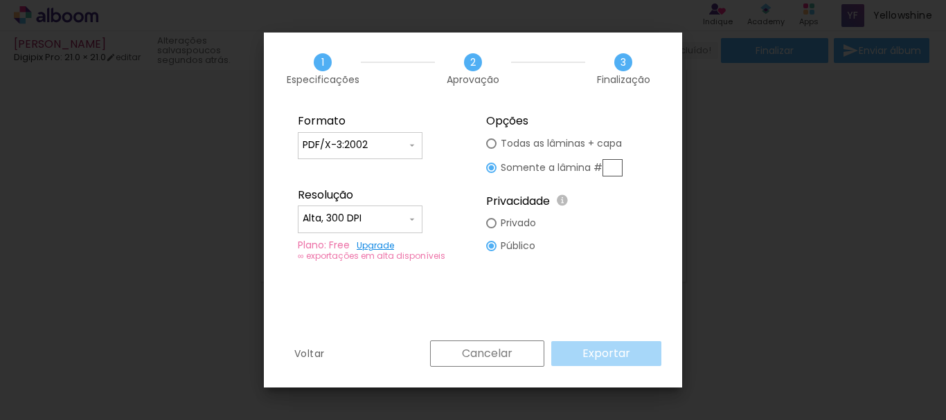
click at [490, 144] on div at bounding box center [491, 144] width 10 height 10
click at [0, 0] on slot "Exportar" at bounding box center [0, 0] width 0 height 0
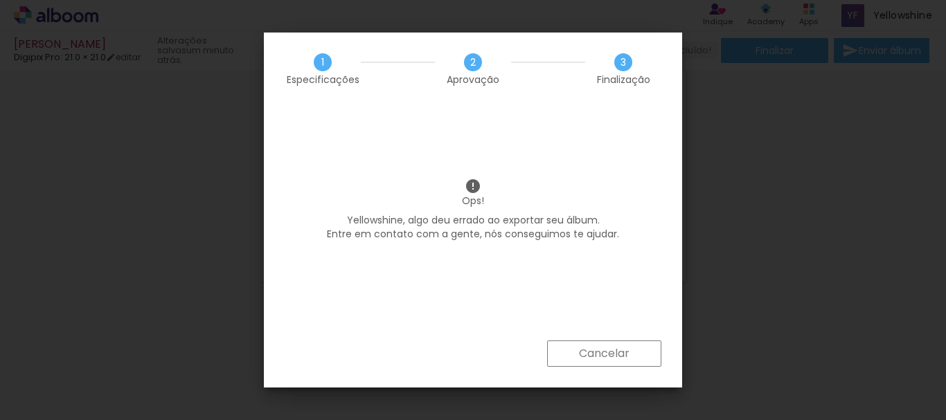
click at [605, 355] on iron-overlay-backdrop at bounding box center [473, 210] width 946 height 420
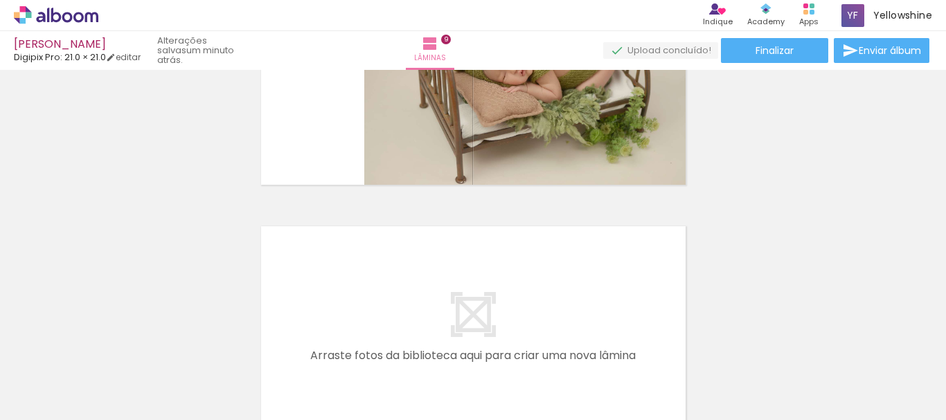
scroll to position [2170, 0]
click at [774, 50] on span "Finalizar" at bounding box center [775, 51] width 38 height 10
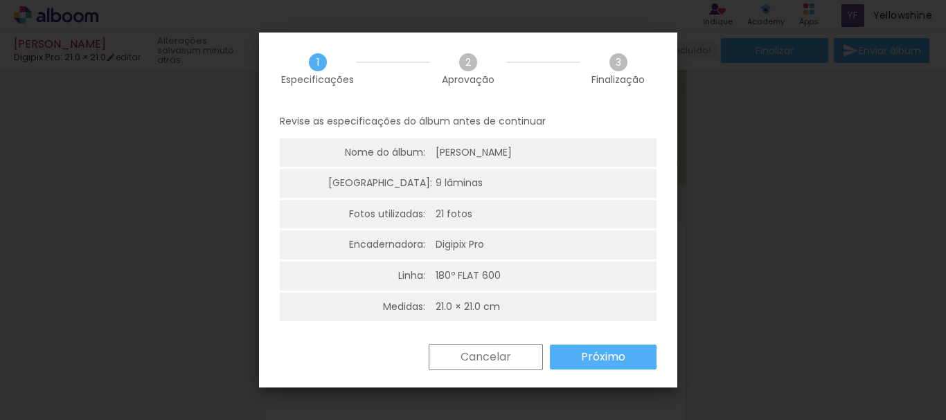
click at [0, 0] on paper-button "Próximo" at bounding box center [0, 0] width 0 height 0
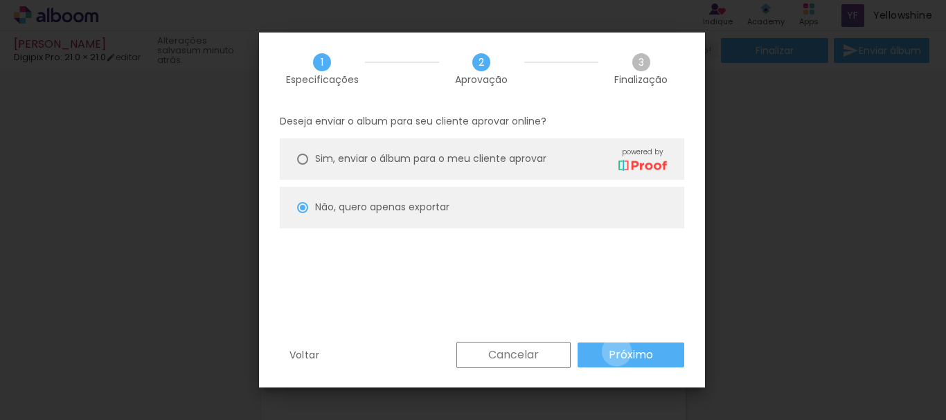
click at [0, 0] on slot "Próximo" at bounding box center [0, 0] width 0 height 0
type input "Alta, 300 DPI"
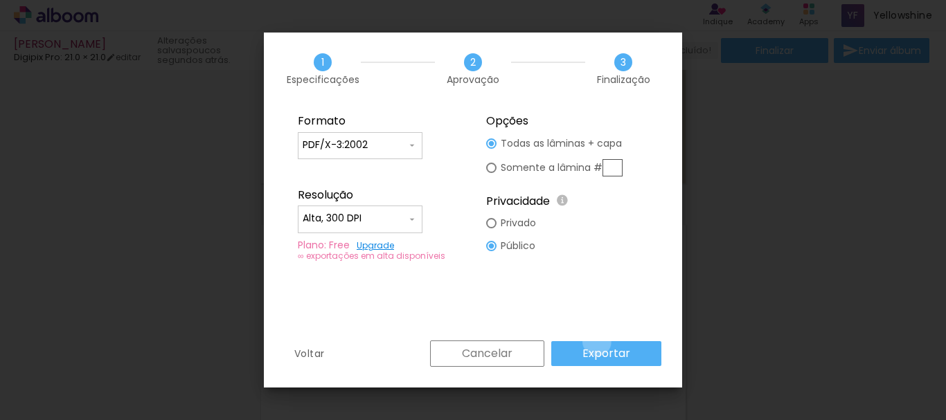
click at [0, 0] on slot "Exportar" at bounding box center [0, 0] width 0 height 0
